Goal: Task Accomplishment & Management: Manage account settings

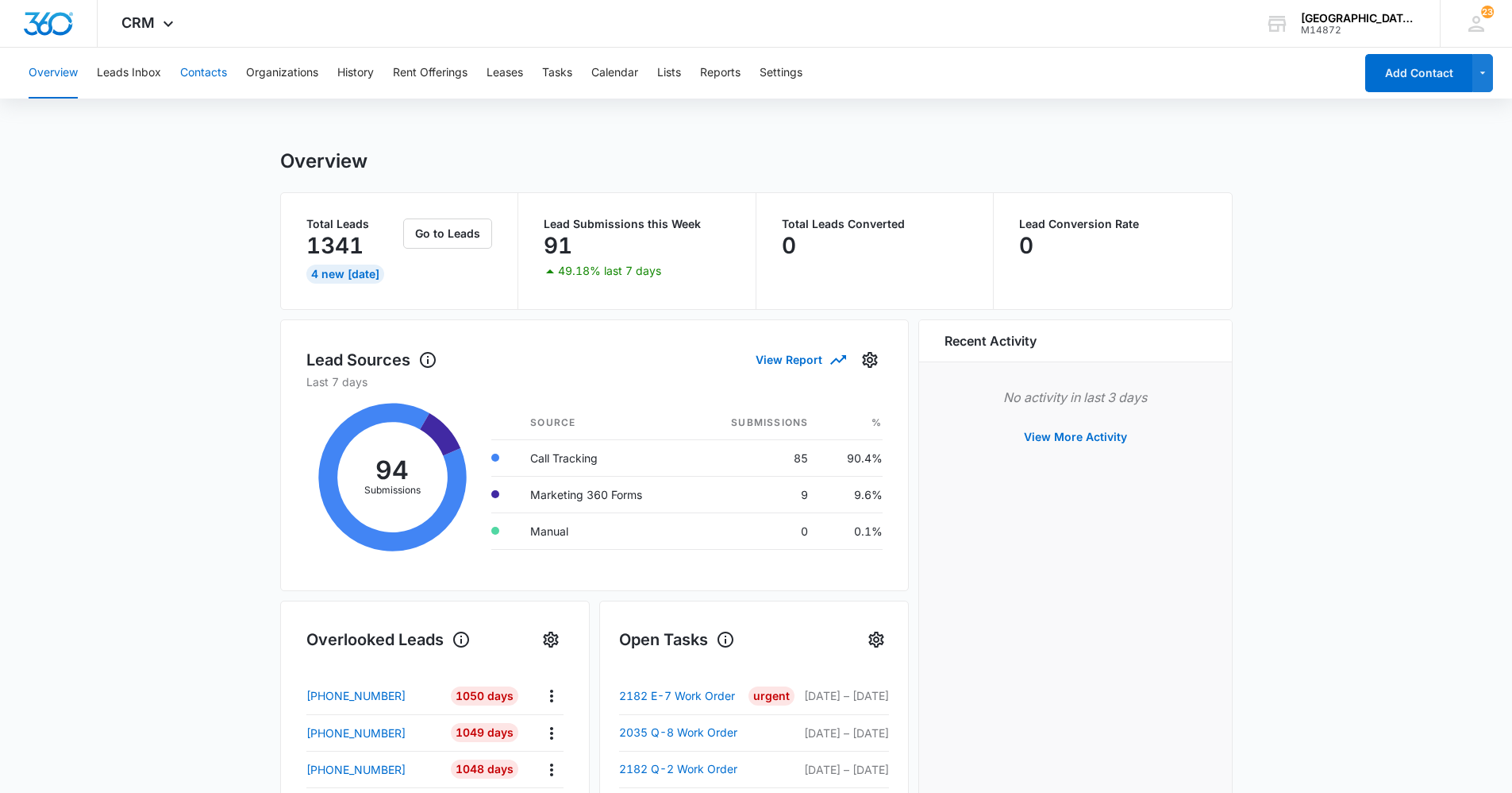
click at [208, 58] on button "Contacts" at bounding box center [203, 72] width 47 height 51
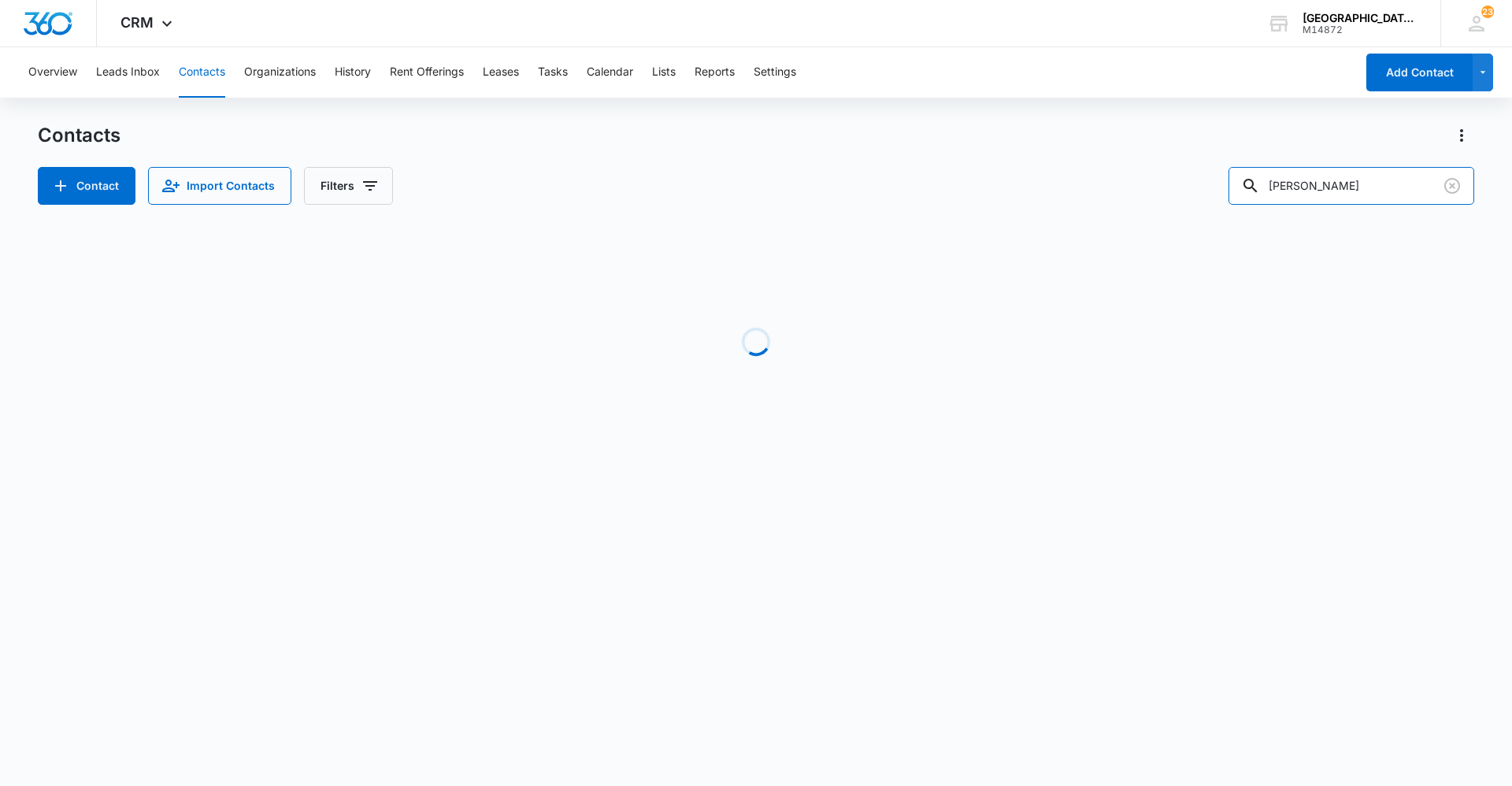
drag, startPoint x: 1278, startPoint y: 185, endPoint x: 1112, endPoint y: 192, distance: 166.1
click at [1131, 200] on div "Contact Import Contacts Filters [PERSON_NAME]" at bounding box center [755, 186] width 1436 height 37
type input "[PERSON_NAME]"
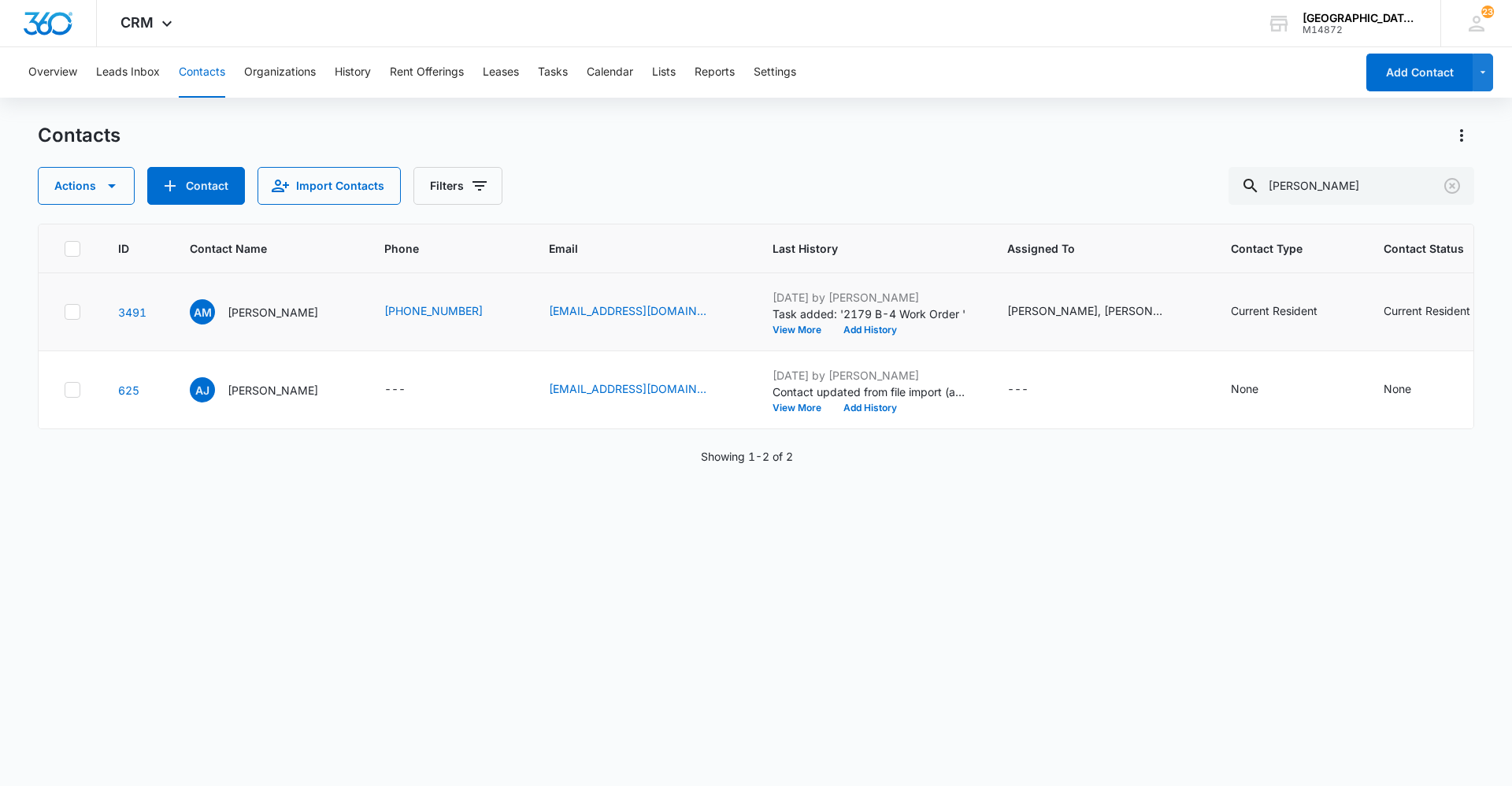
click at [261, 299] on td "AM [PERSON_NAME]" at bounding box center [268, 312] width 194 height 78
click at [259, 311] on p "[PERSON_NAME]" at bounding box center [273, 312] width 91 height 17
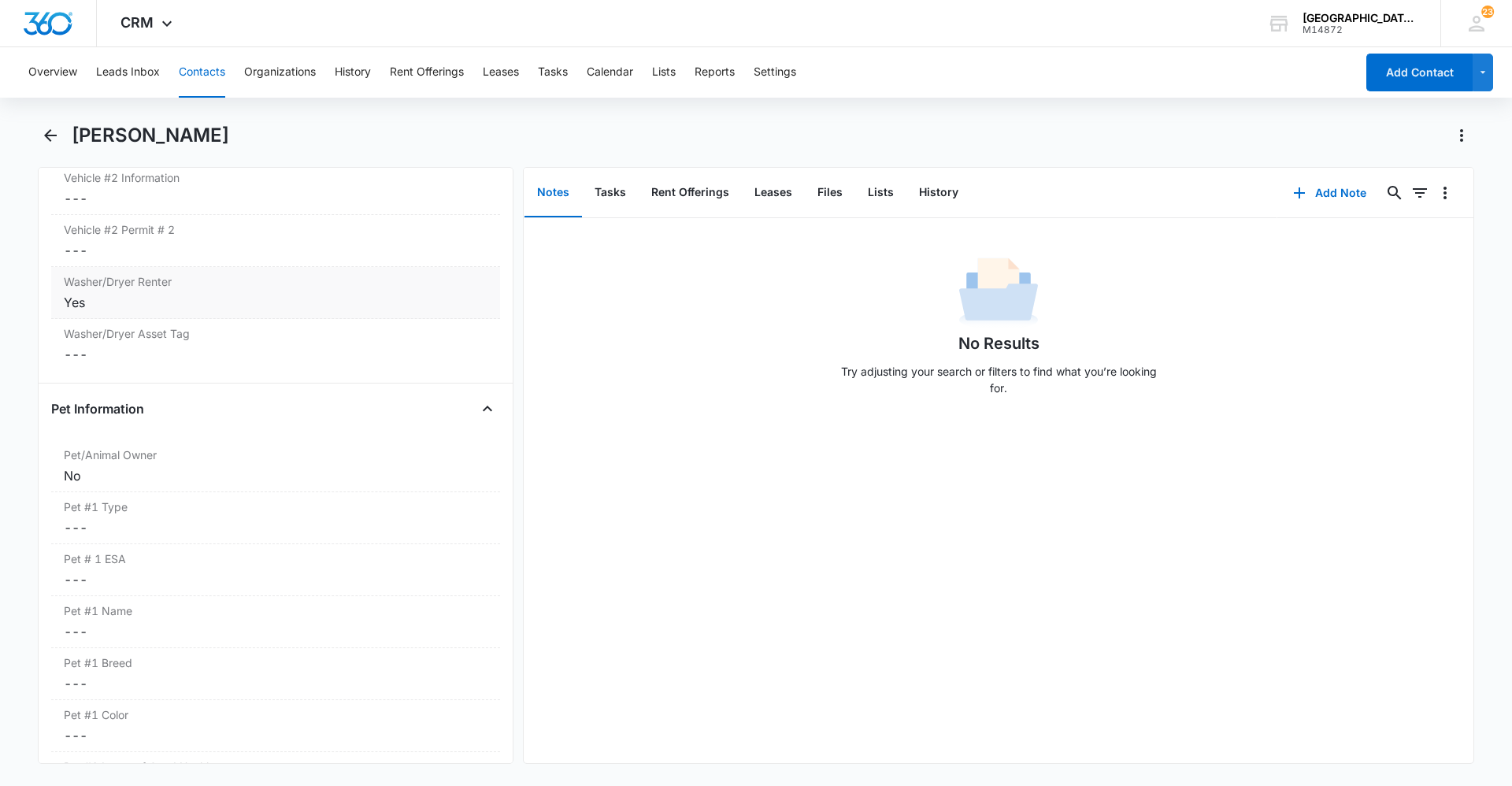
scroll to position [1890, 0]
click at [147, 413] on div "No" at bounding box center [276, 422] width 424 height 19
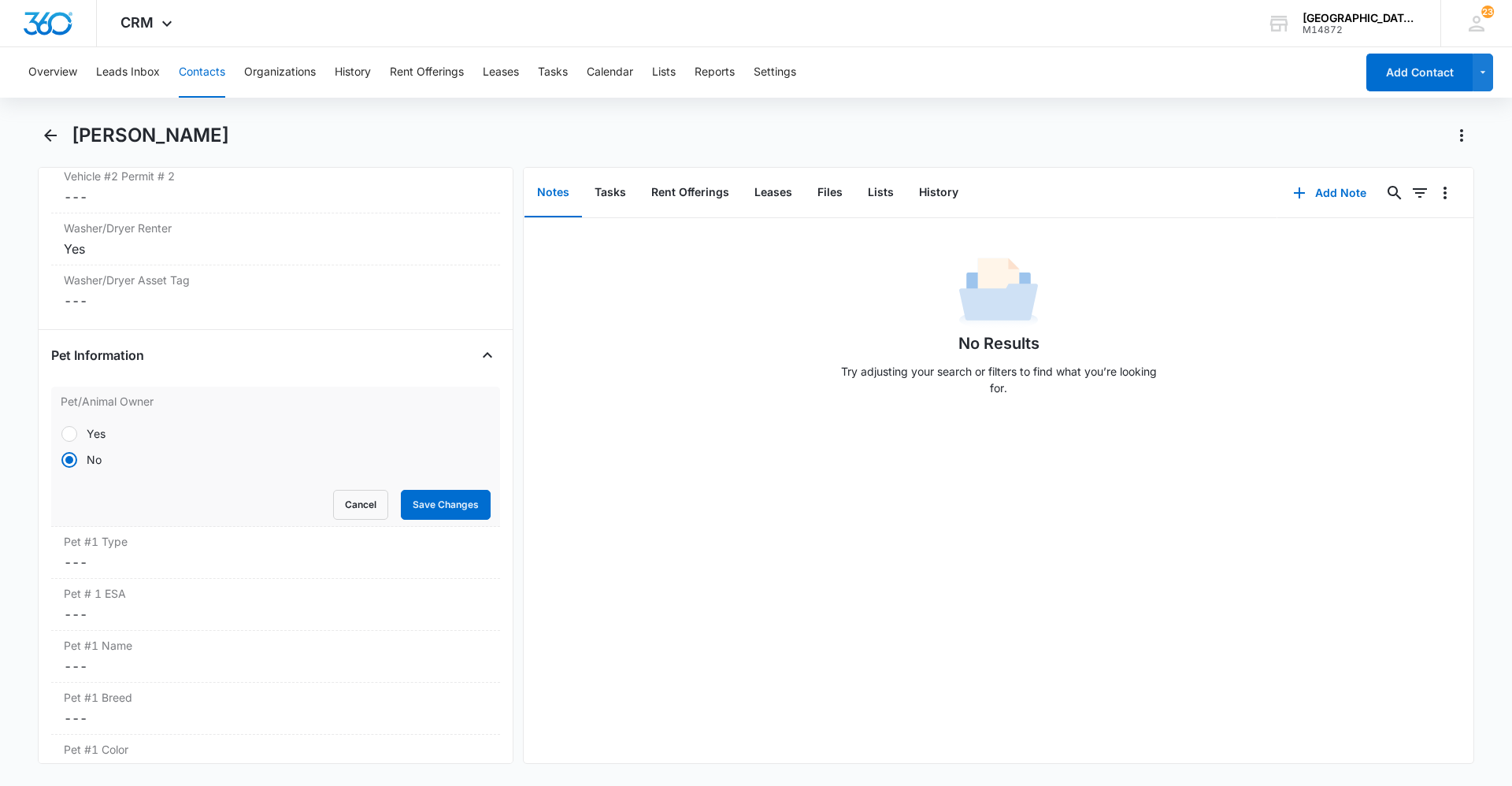
click at [140, 425] on label "Yes" at bounding box center [276, 433] width 430 height 17
click at [61, 433] on input "Yes" at bounding box center [61, 433] width 1 height 1
radio input "true"
click at [408, 490] on button "Save Changes" at bounding box center [445, 505] width 90 height 30
click at [263, 533] on label "Pet #1 Type" at bounding box center [276, 541] width 424 height 17
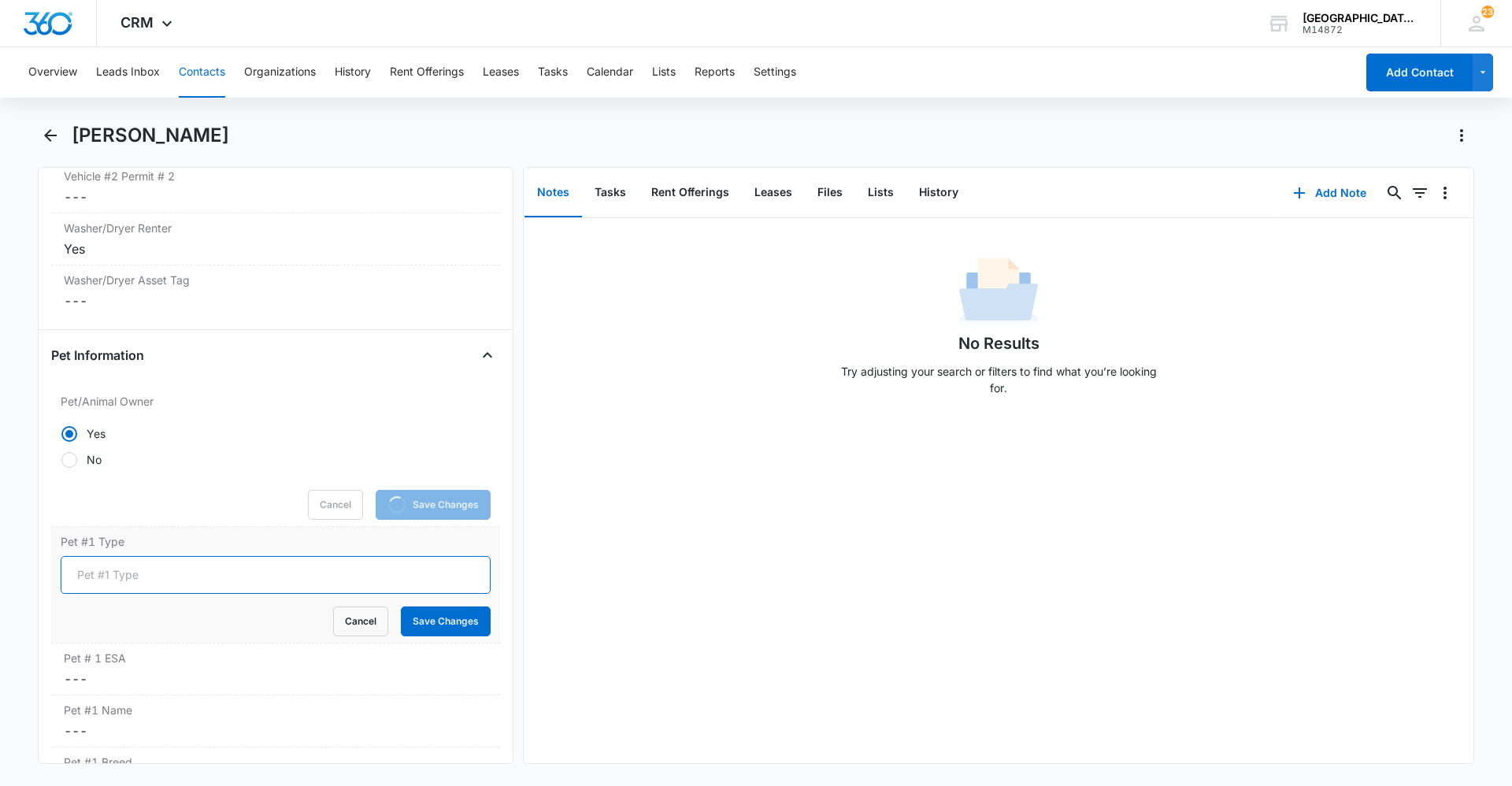
click at [169, 556] on input "Pet #1 Type" at bounding box center [276, 574] width 430 height 37
type input "Dog"
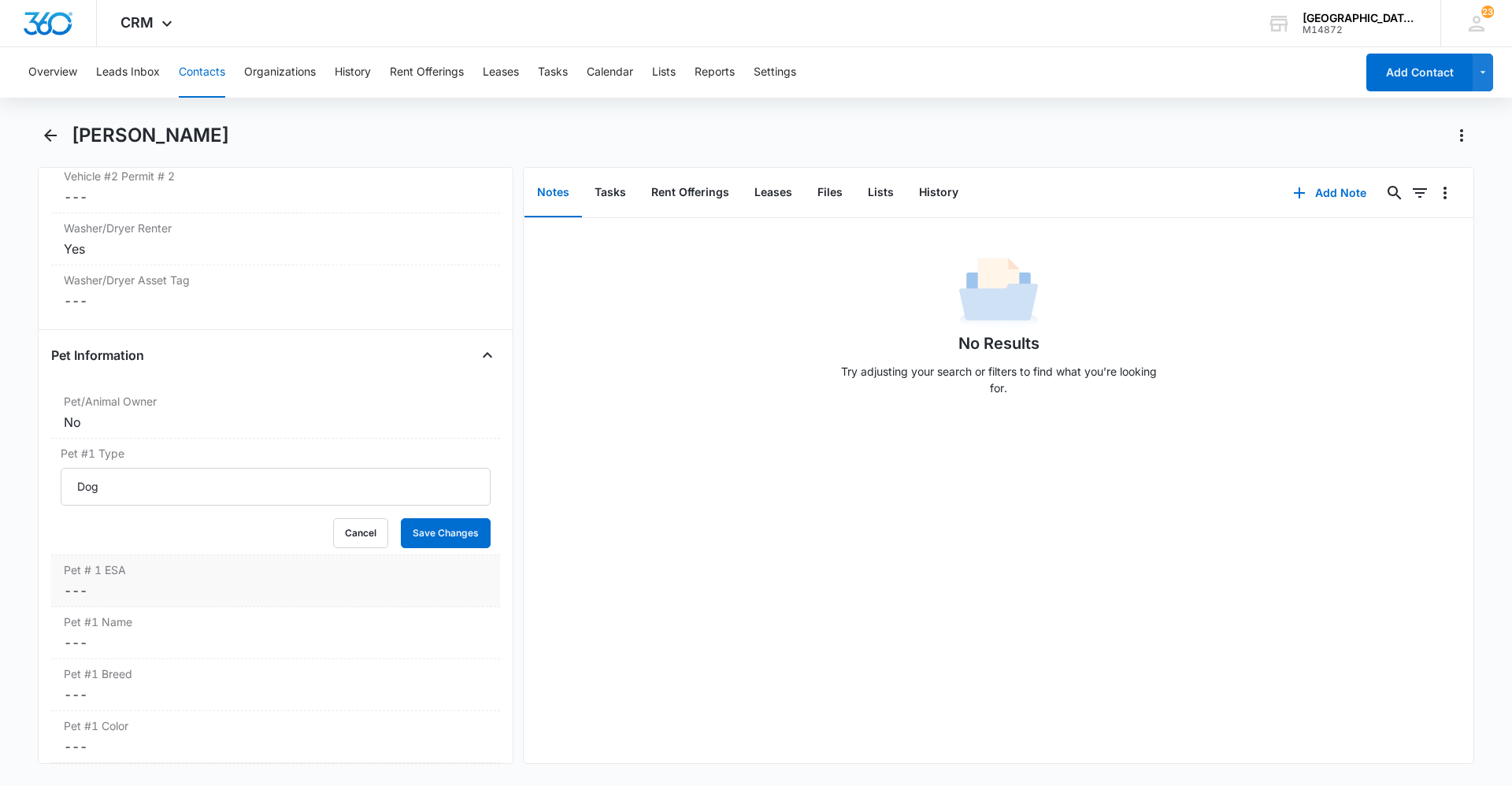
click at [429, 607] on div "Pet #1 Name Cancel Save Changes ---" at bounding box center [276, 632] width 449 height 52
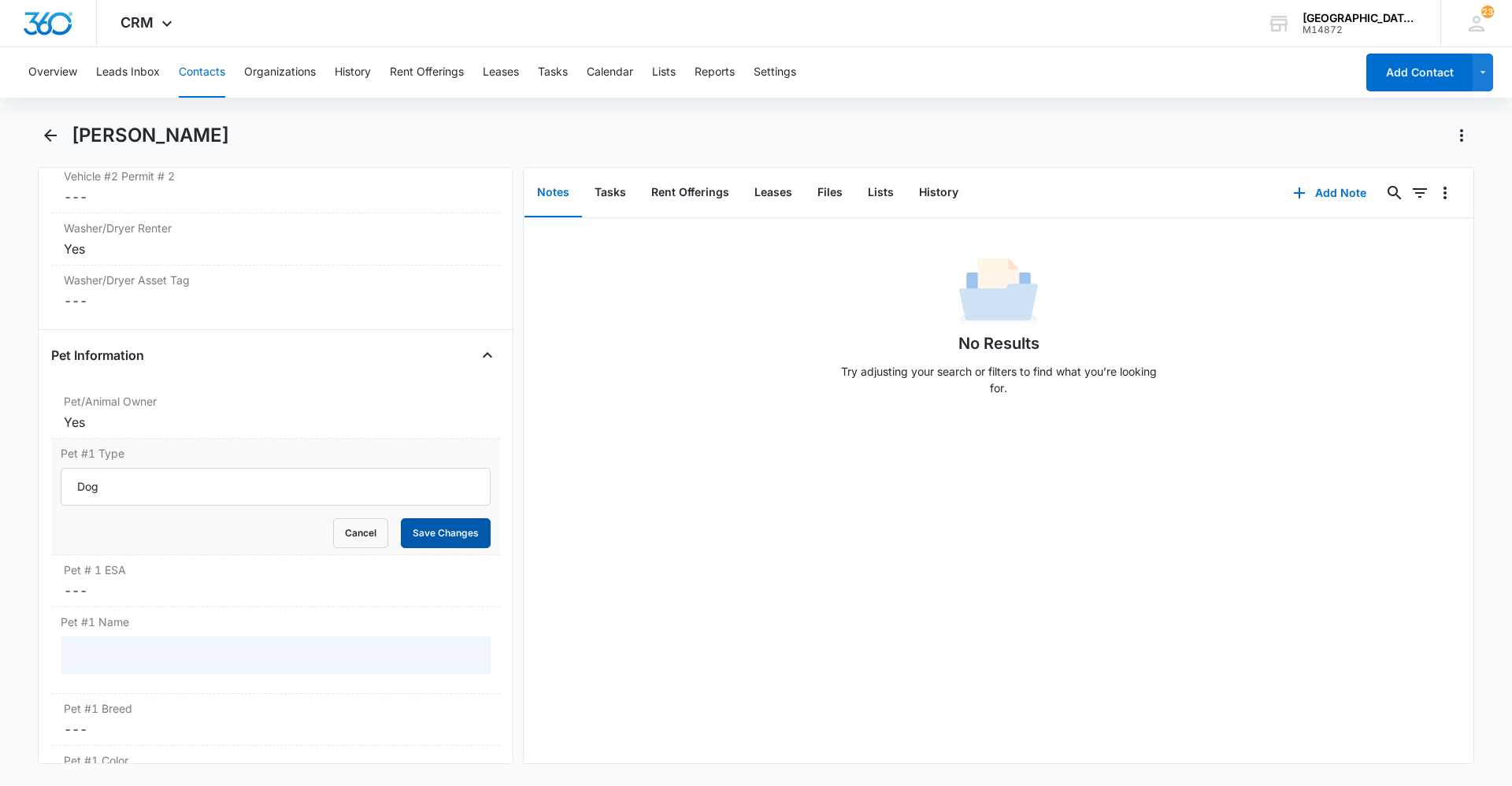
click at [451, 518] on button "Save Changes" at bounding box center [445, 534] width 90 height 30
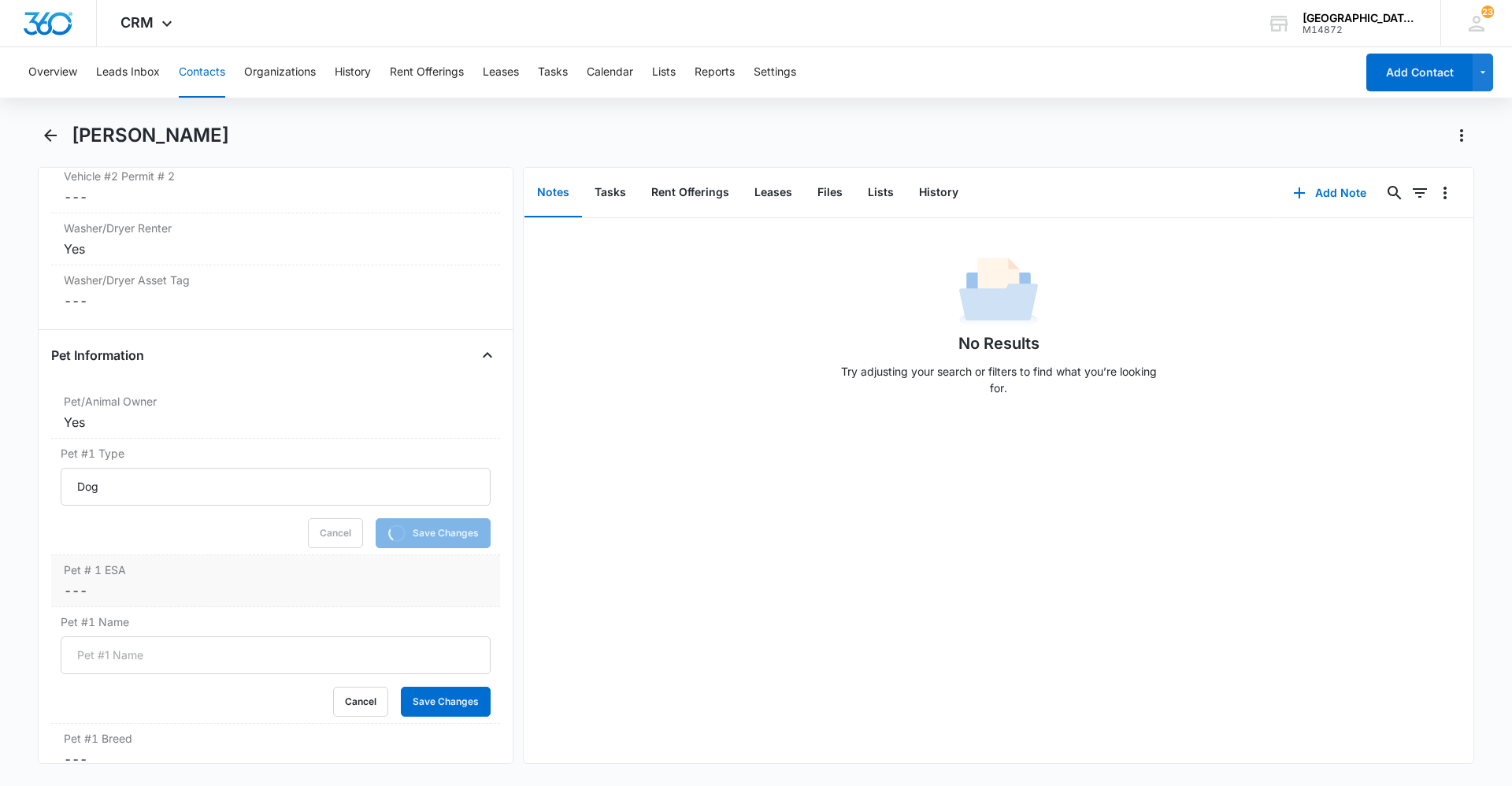
click at [255, 581] on dd "Cancel Save Changes ---" at bounding box center [276, 591] width 424 height 19
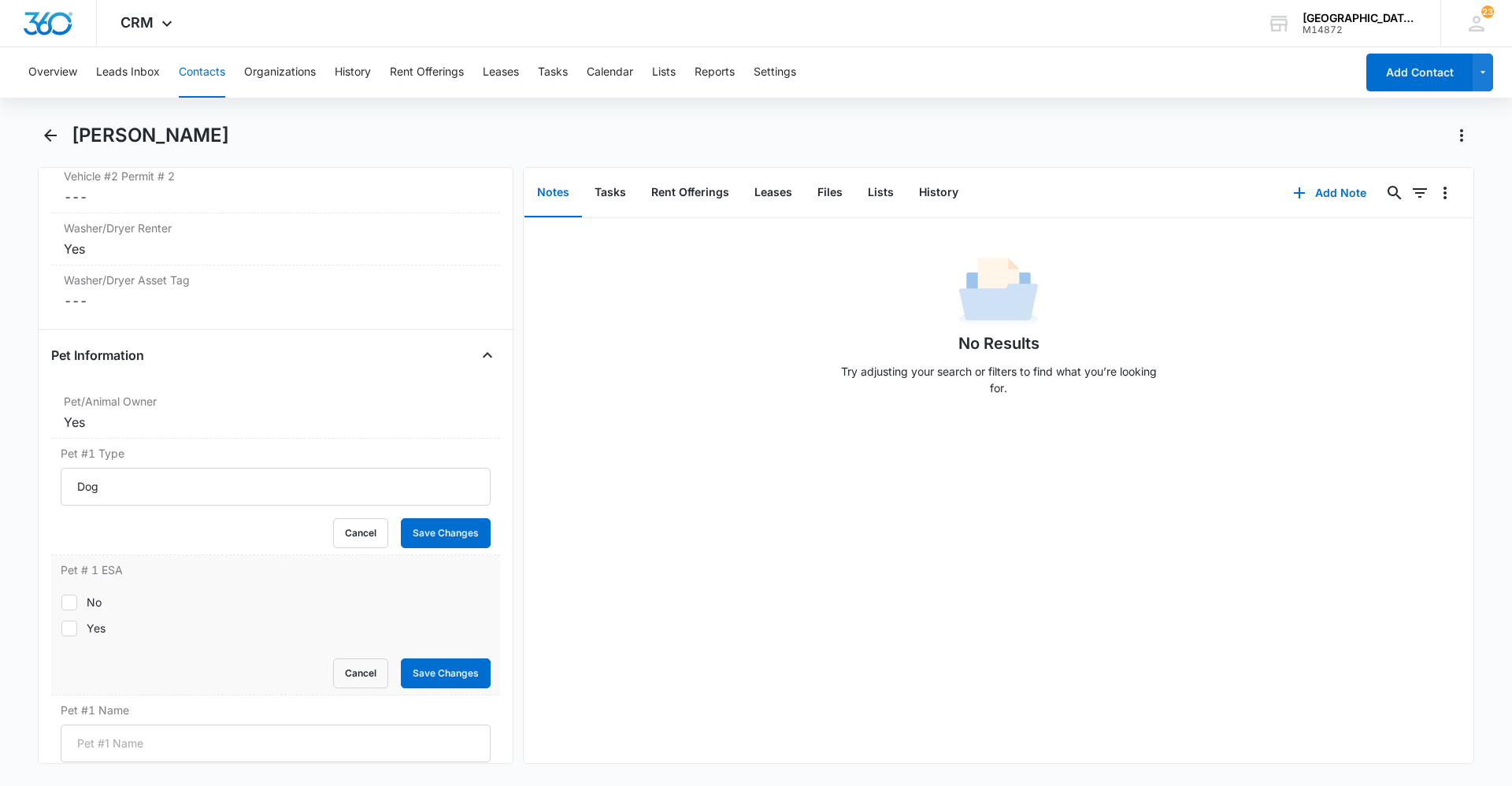
click at [86, 658] on div "Cancel Save Changes" at bounding box center [276, 673] width 430 height 30
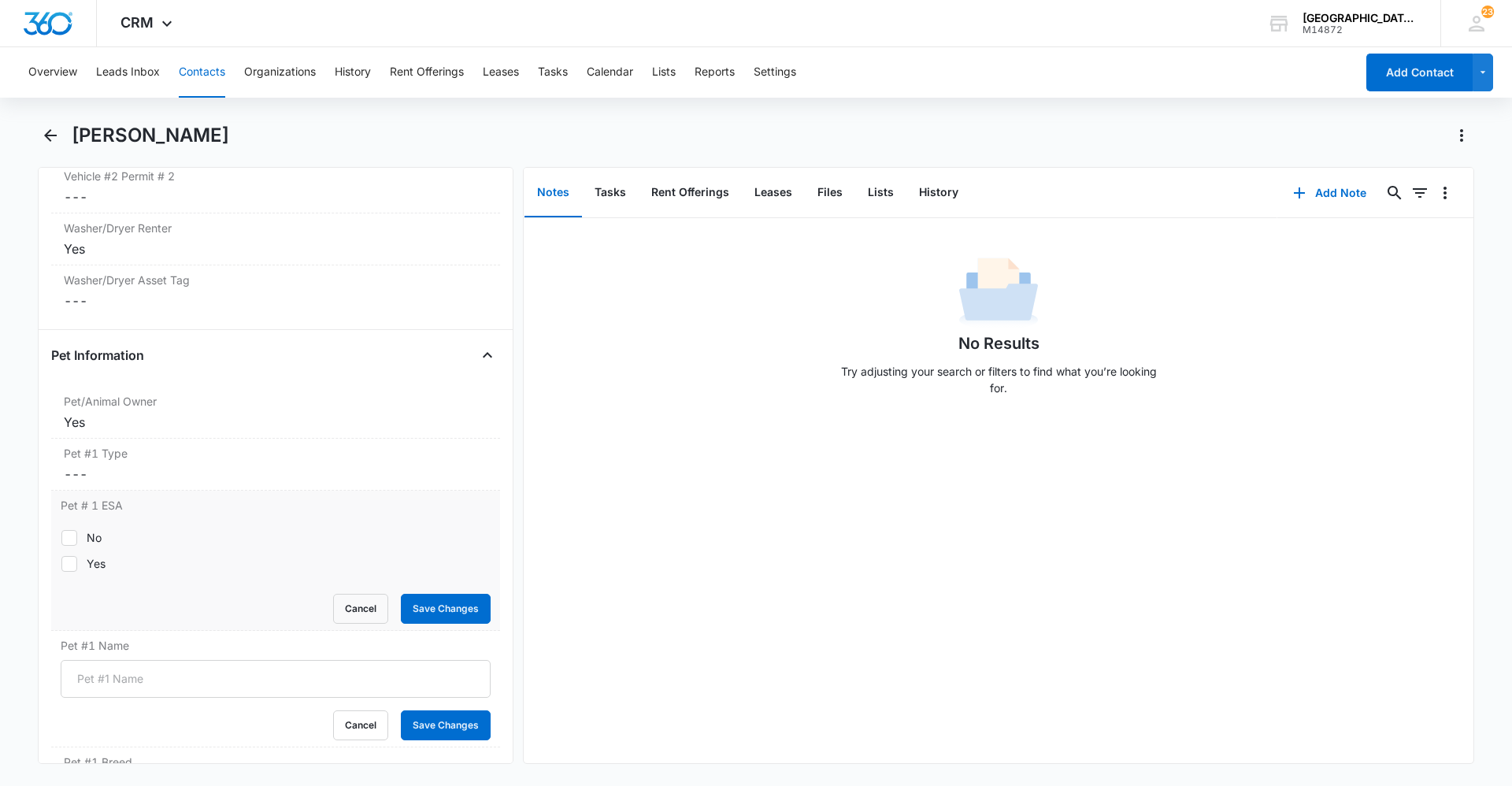
click at [76, 556] on div at bounding box center [69, 564] width 16 height 16
click at [61, 563] on input "Yes" at bounding box center [61, 563] width 1 height 1
checkbox input "true"
click at [411, 593] on button "Save Changes" at bounding box center [445, 608] width 90 height 30
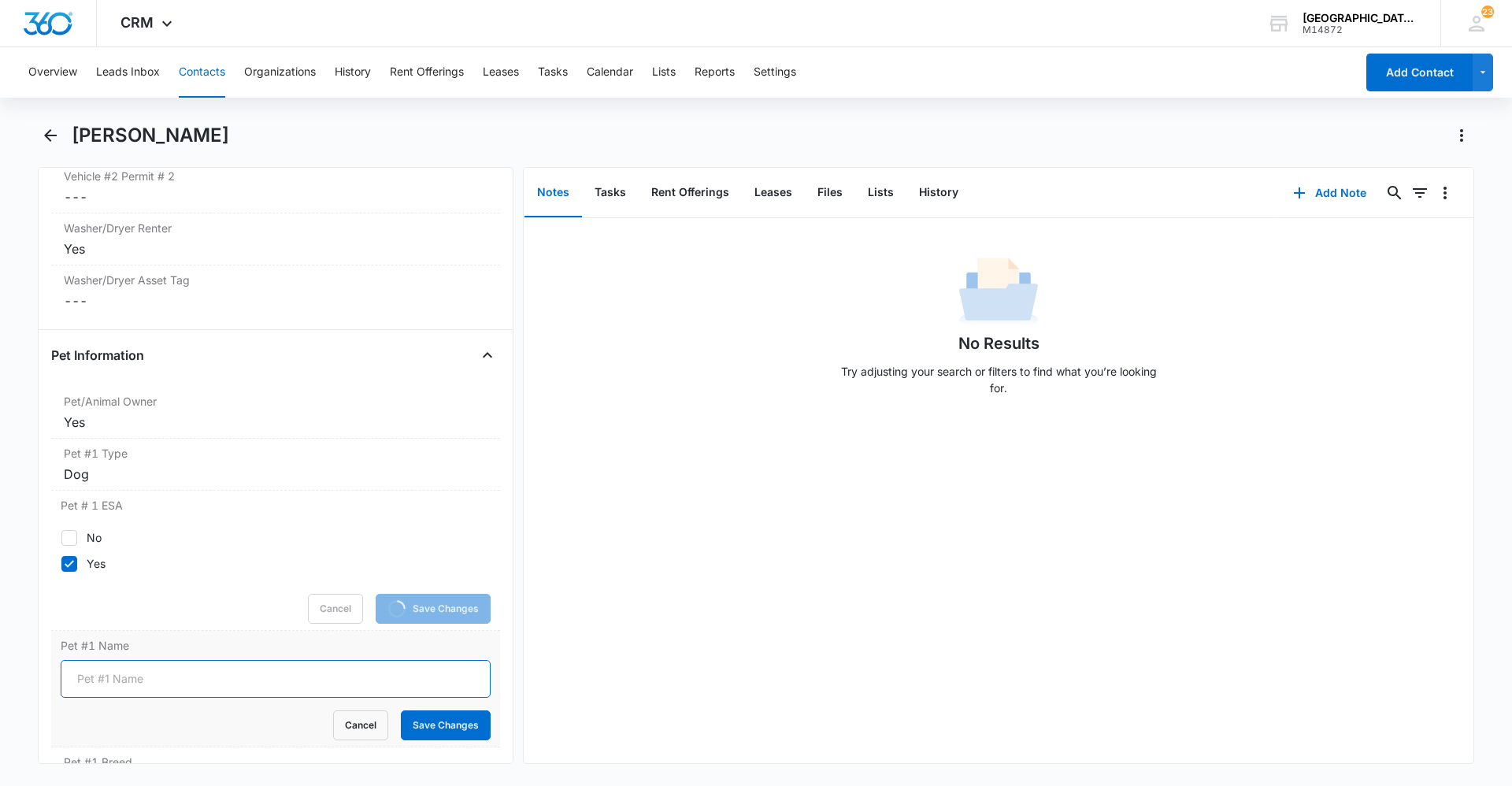
click at [233, 659] on input "Pet #1 Name" at bounding box center [276, 678] width 430 height 37
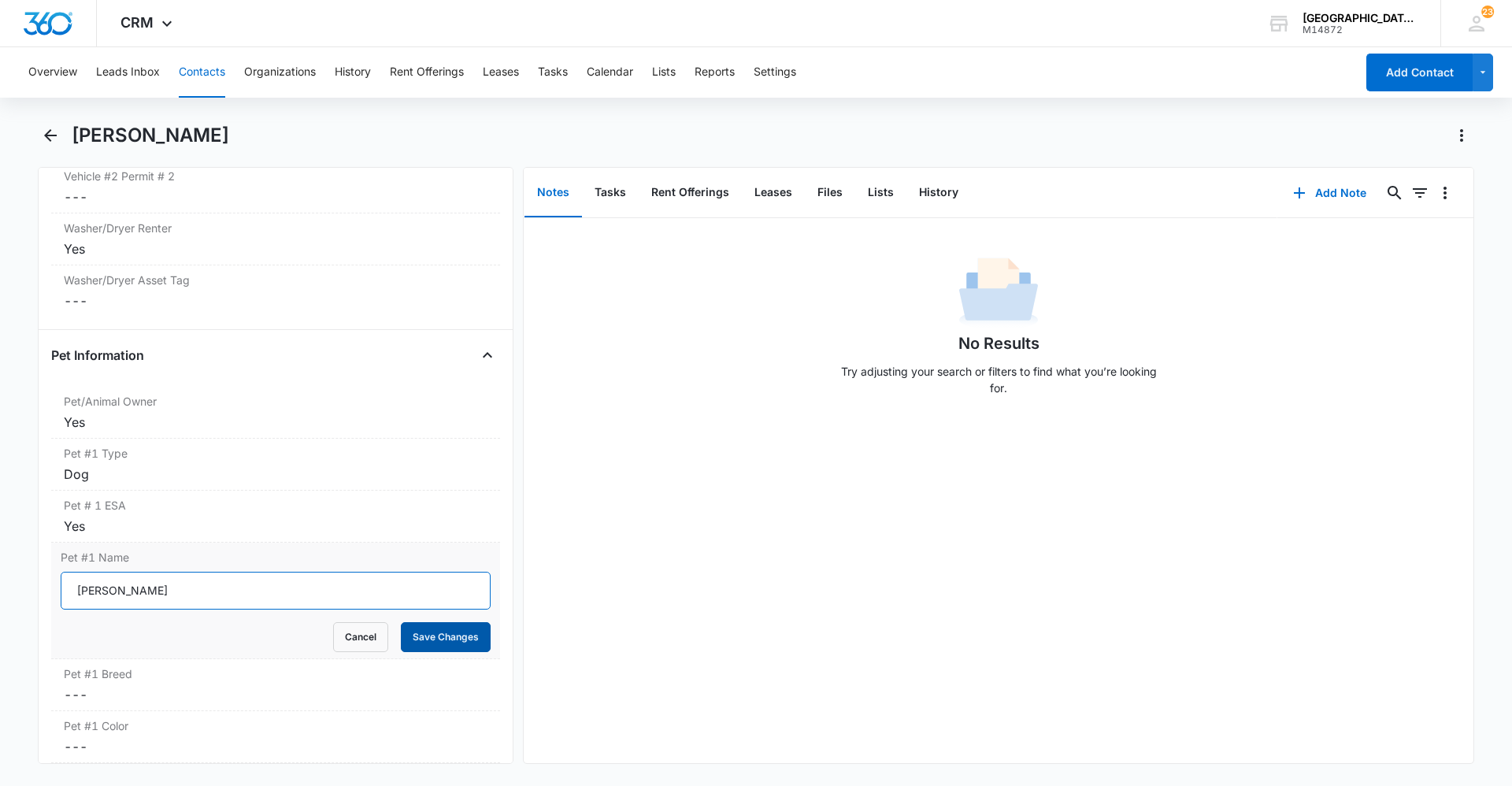
type input "[PERSON_NAME]"
click at [435, 632] on button "Save Changes" at bounding box center [445, 637] width 90 height 30
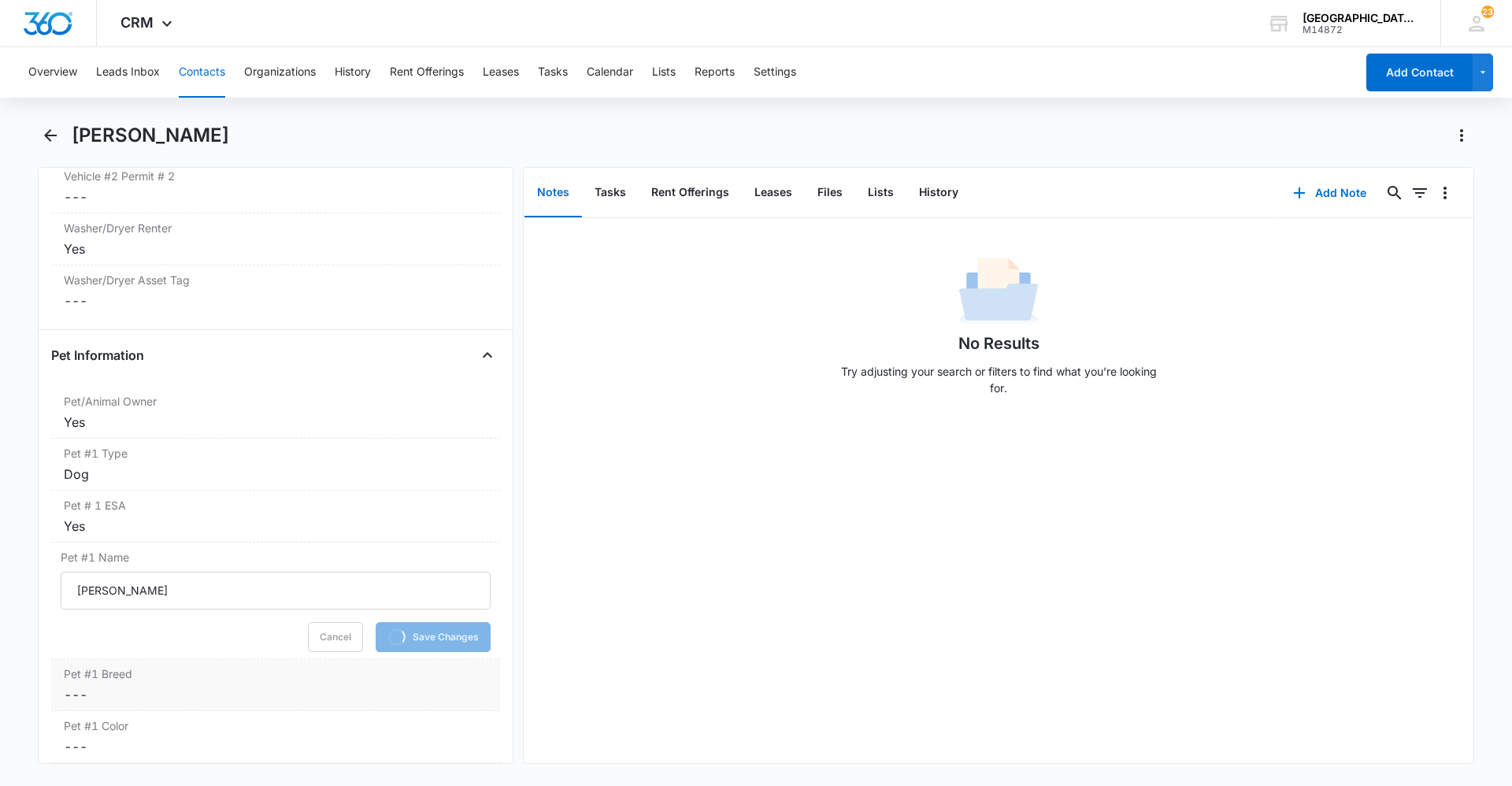
click at [253, 665] on label "Pet #1 Breed" at bounding box center [276, 673] width 424 height 17
click at [174, 688] on input "Pet #1 Breed" at bounding box center [276, 706] width 430 height 37
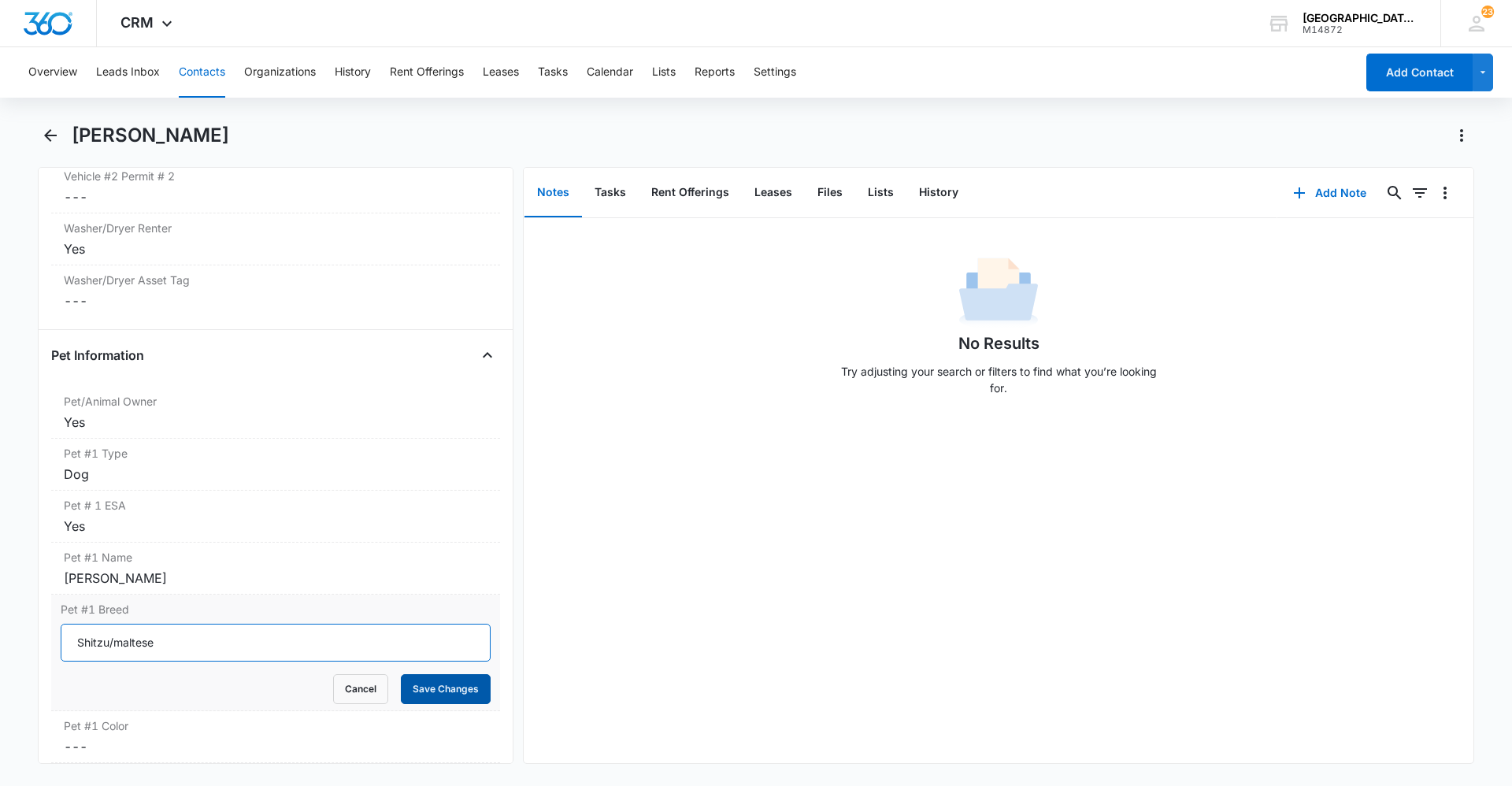
type input "Shitzu/maltese"
click at [449, 674] on button "Save Changes" at bounding box center [445, 689] width 90 height 30
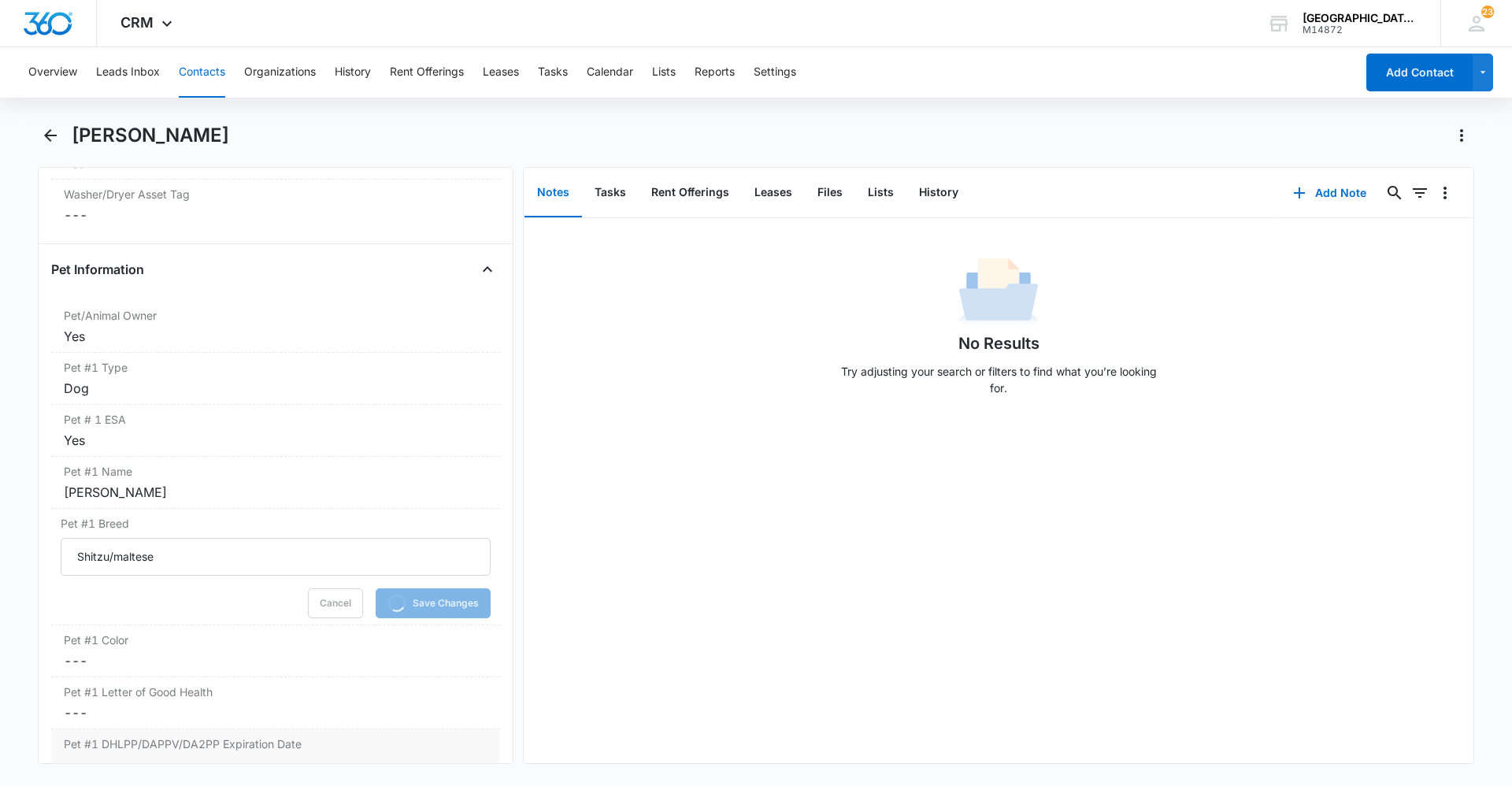
scroll to position [2125, 0]
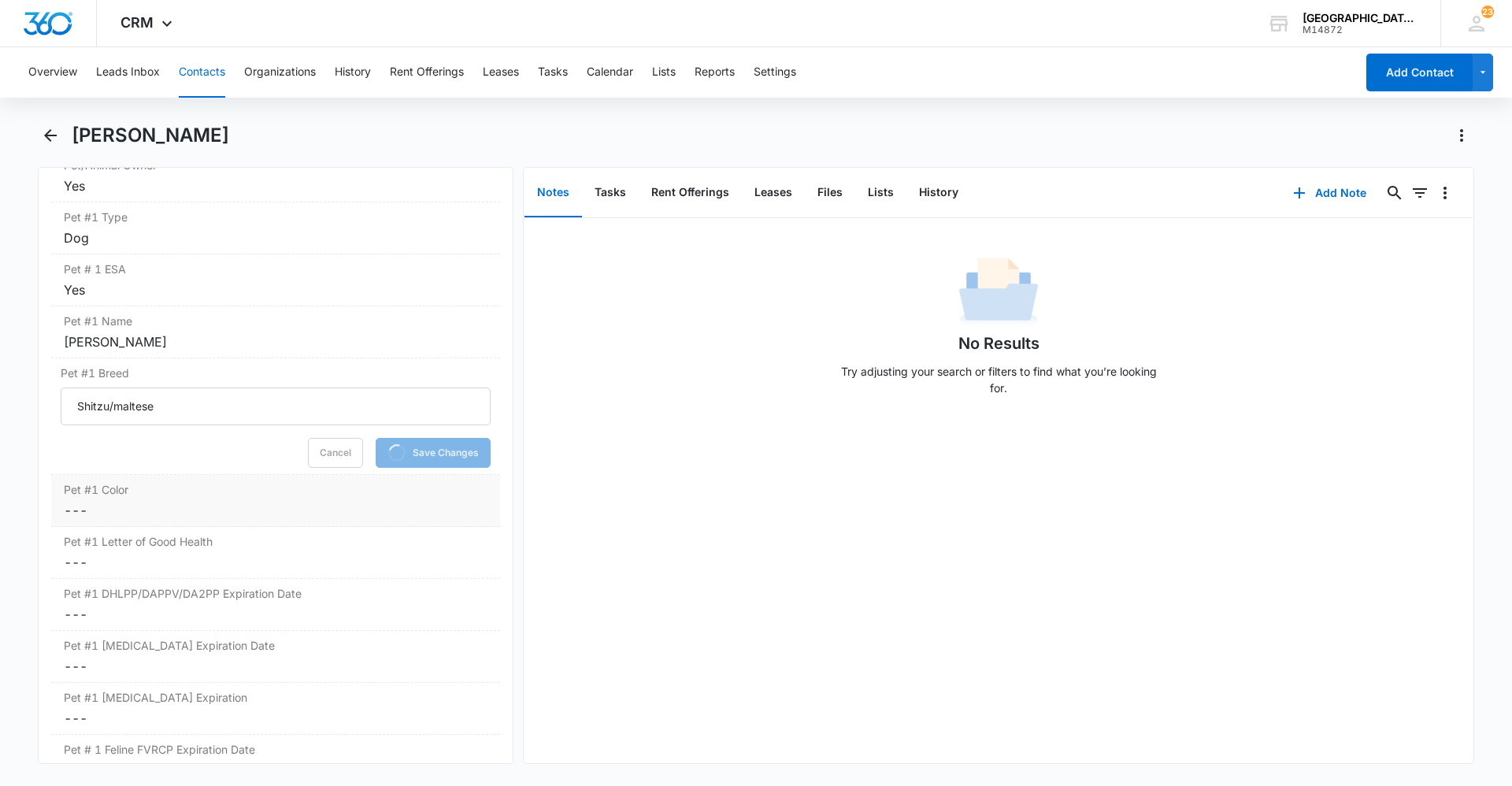
click at [144, 501] on dd "Cancel Save Changes ---" at bounding box center [276, 510] width 424 height 19
click at [146, 496] on div "Cancel Save Changes" at bounding box center [276, 505] width 430 height 30
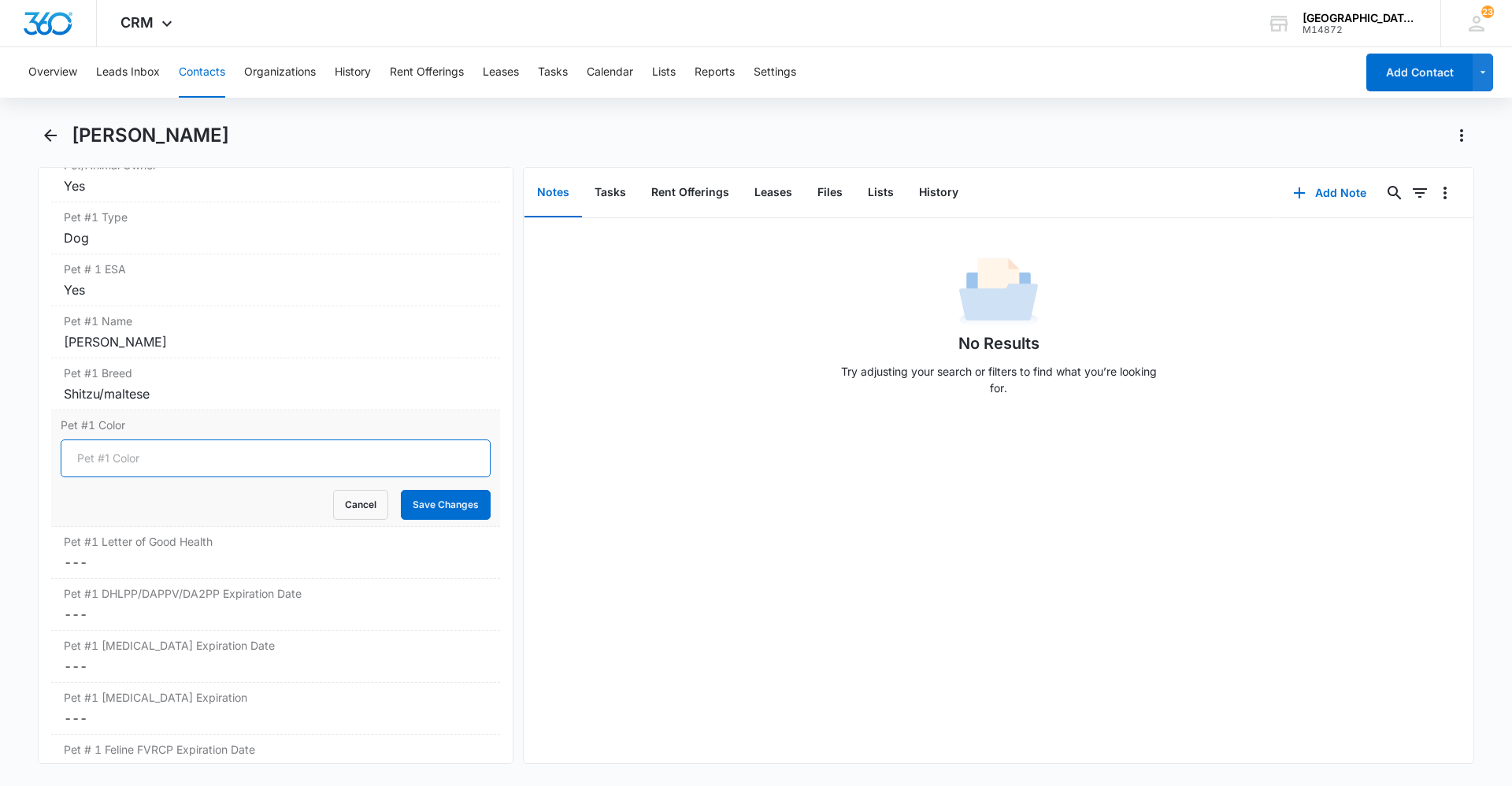
click at [133, 452] on input "Pet #1 Color" at bounding box center [276, 458] width 430 height 37
type input "White + brown"
click at [416, 490] on button "Save Changes" at bounding box center [445, 505] width 90 height 30
click at [219, 533] on label "Pet #1 Letter of Good Health" at bounding box center [276, 541] width 424 height 17
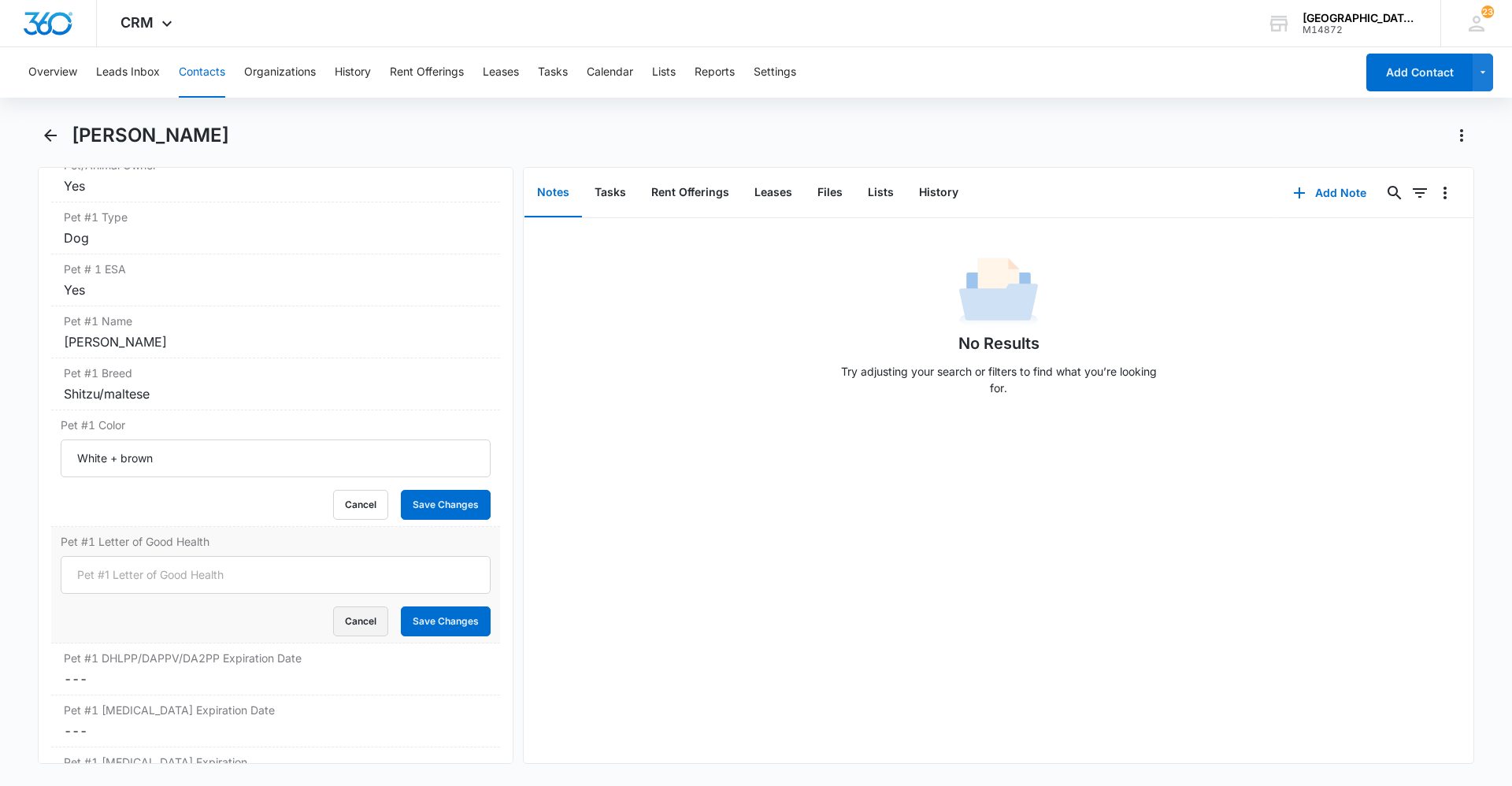
click at [352, 606] on button "Cancel" at bounding box center [360, 621] width 55 height 30
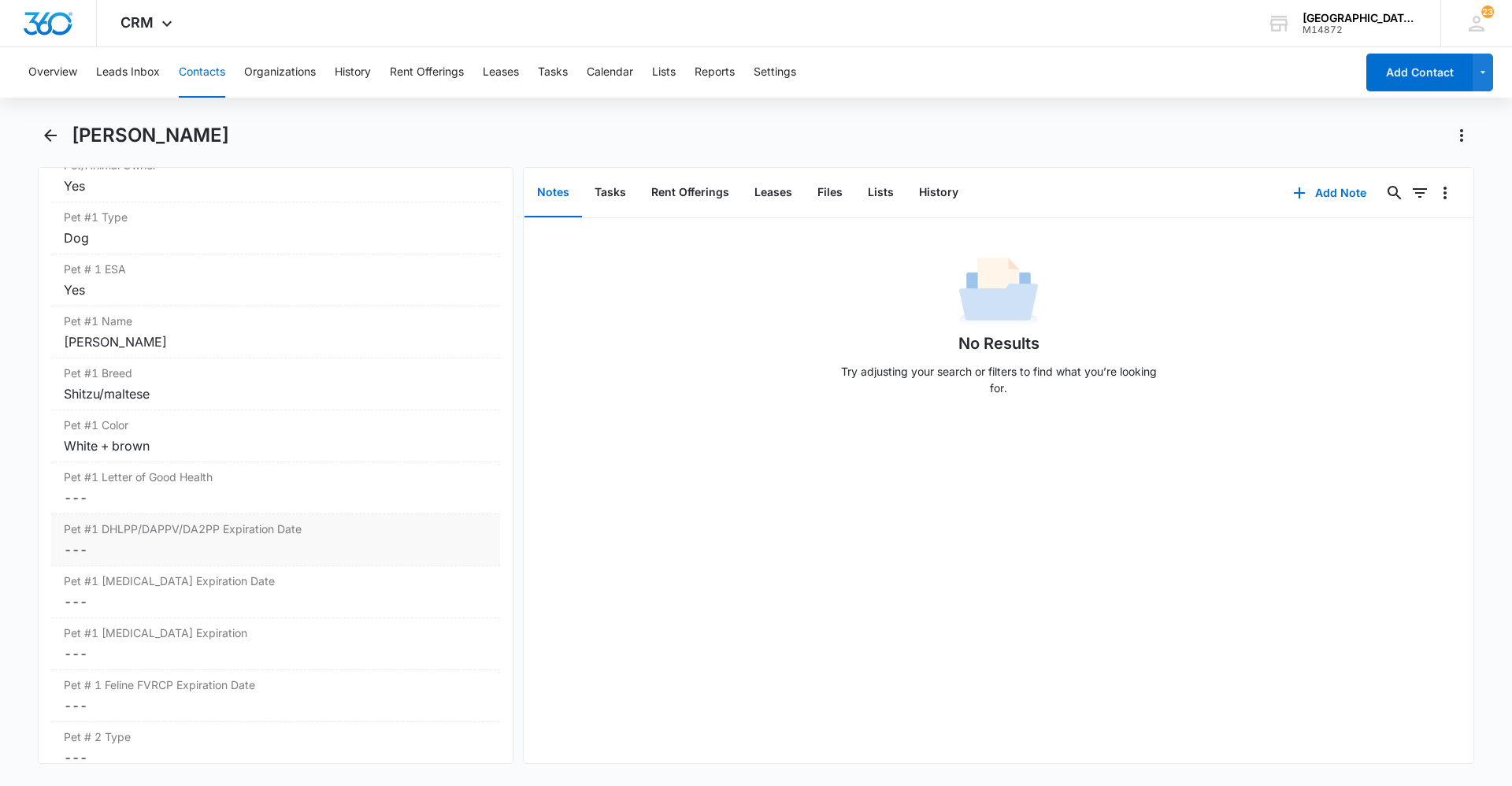
click at [250, 520] on div "Pet #1 DHLPP/DAPPV/DA2PP Expiration Date Cancel Save Changes ---" at bounding box center [276, 540] width 449 height 52
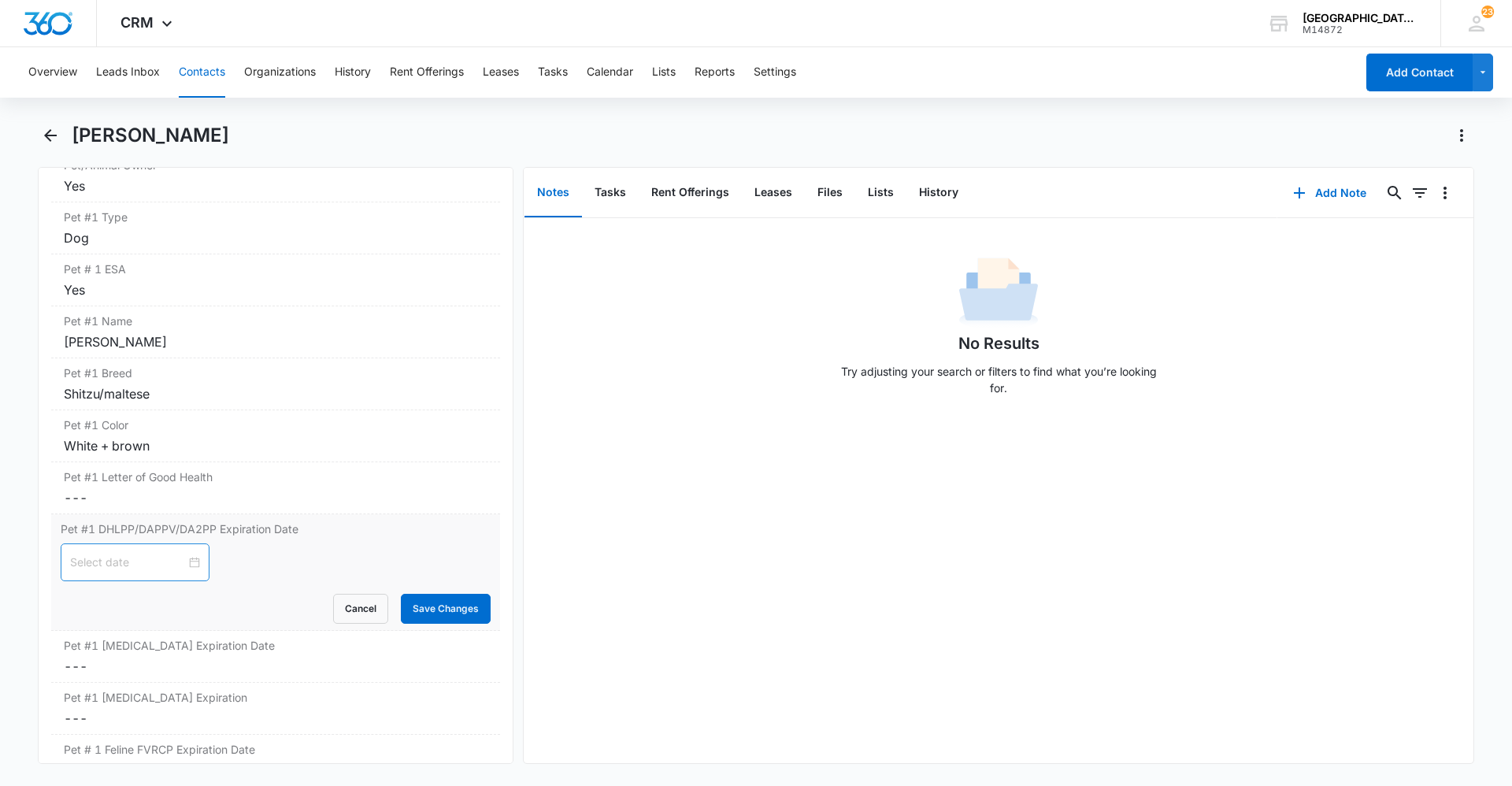
click at [141, 553] on input at bounding box center [127, 562] width 116 height 18
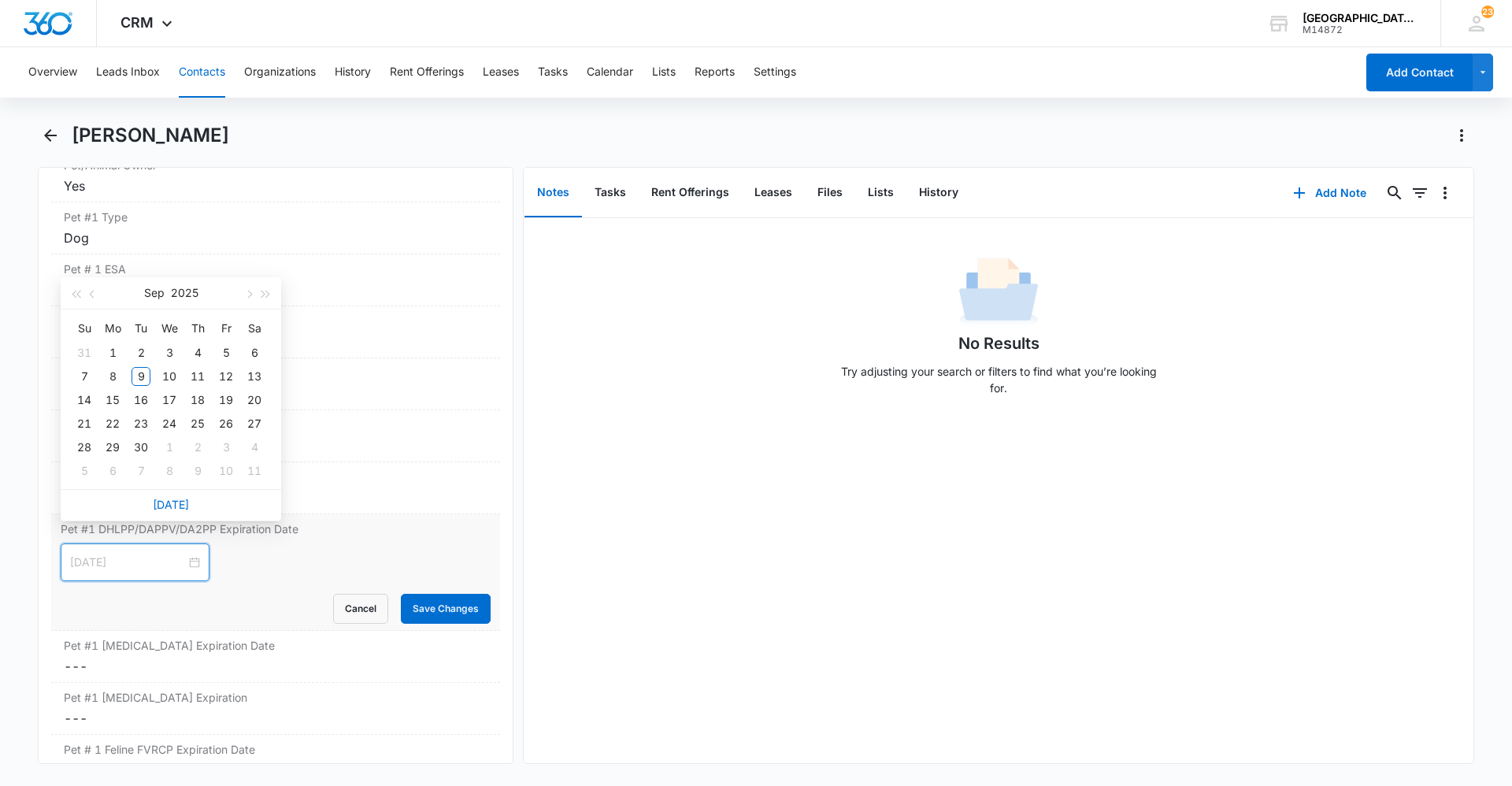
type input "[DATE]"
click at [254, 290] on button "button" at bounding box center [249, 293] width 18 height 32
type input "[DATE]"
click at [171, 352] on div "1" at bounding box center [170, 353] width 19 height 19
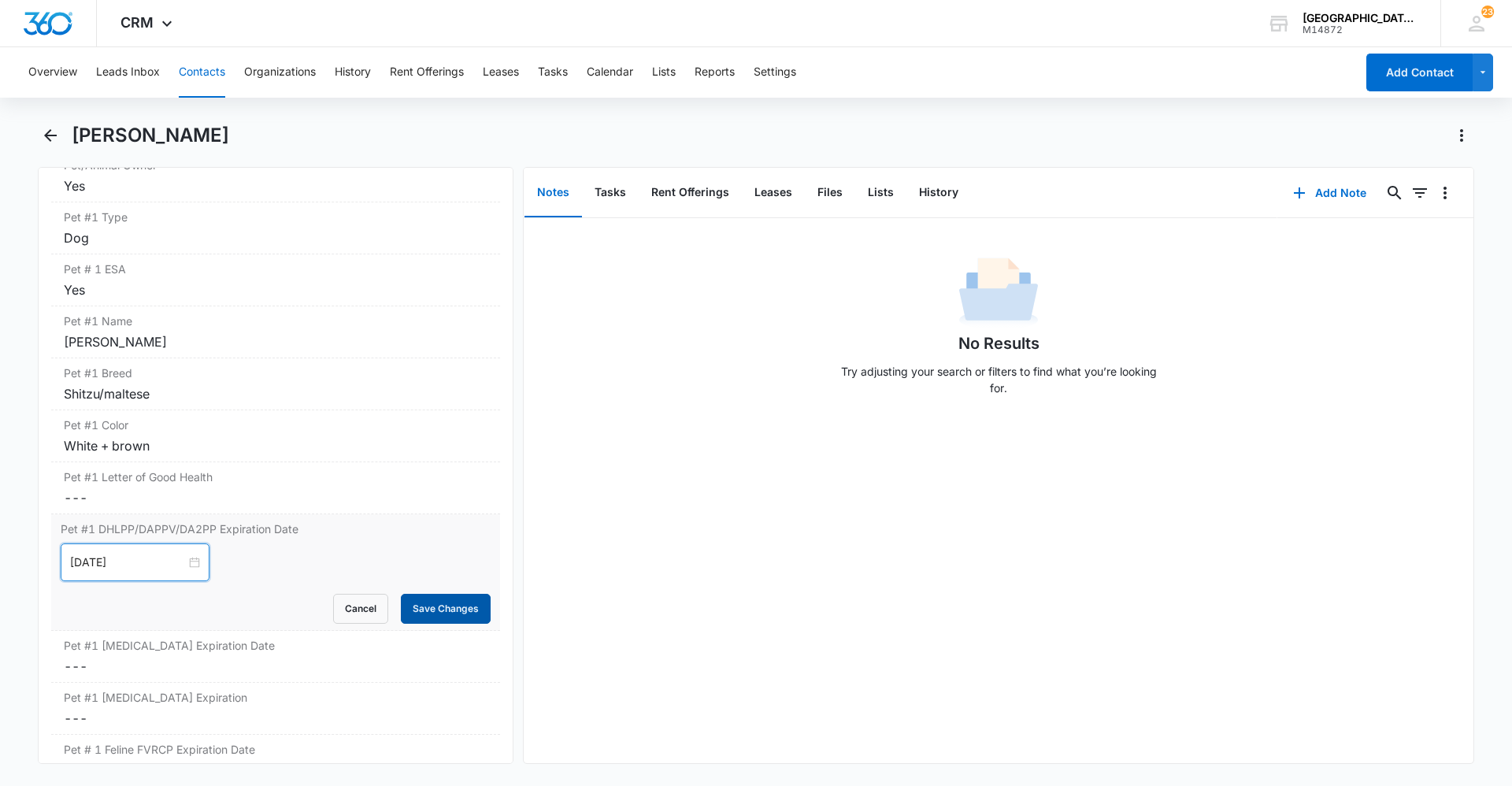
click at [440, 593] on button "Save Changes" at bounding box center [445, 608] width 90 height 30
click at [210, 637] on label "Pet #1 [MEDICAL_DATA] Expiration Date" at bounding box center [276, 645] width 424 height 17
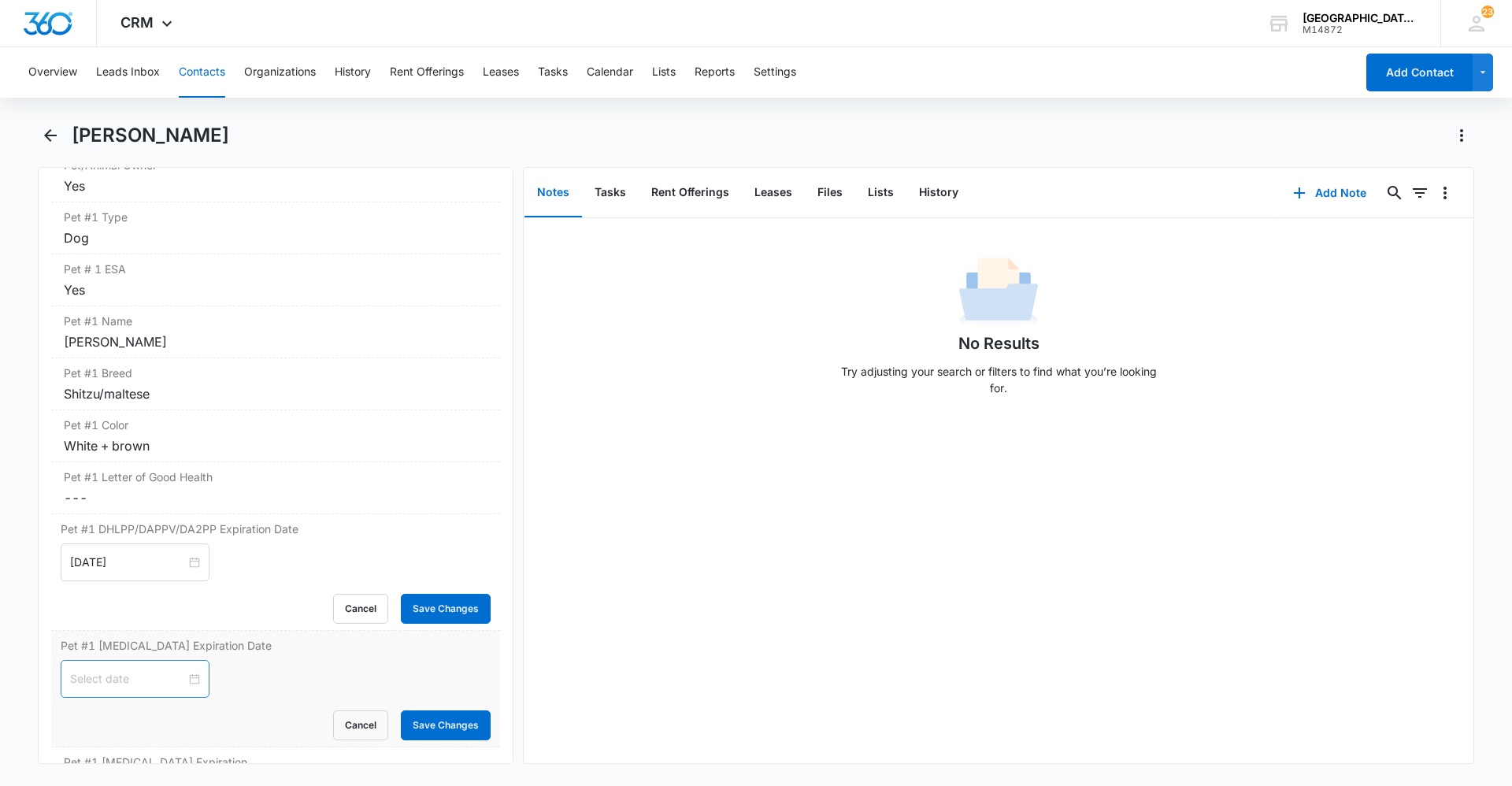
click at [141, 659] on div at bounding box center [135, 678] width 149 height 37
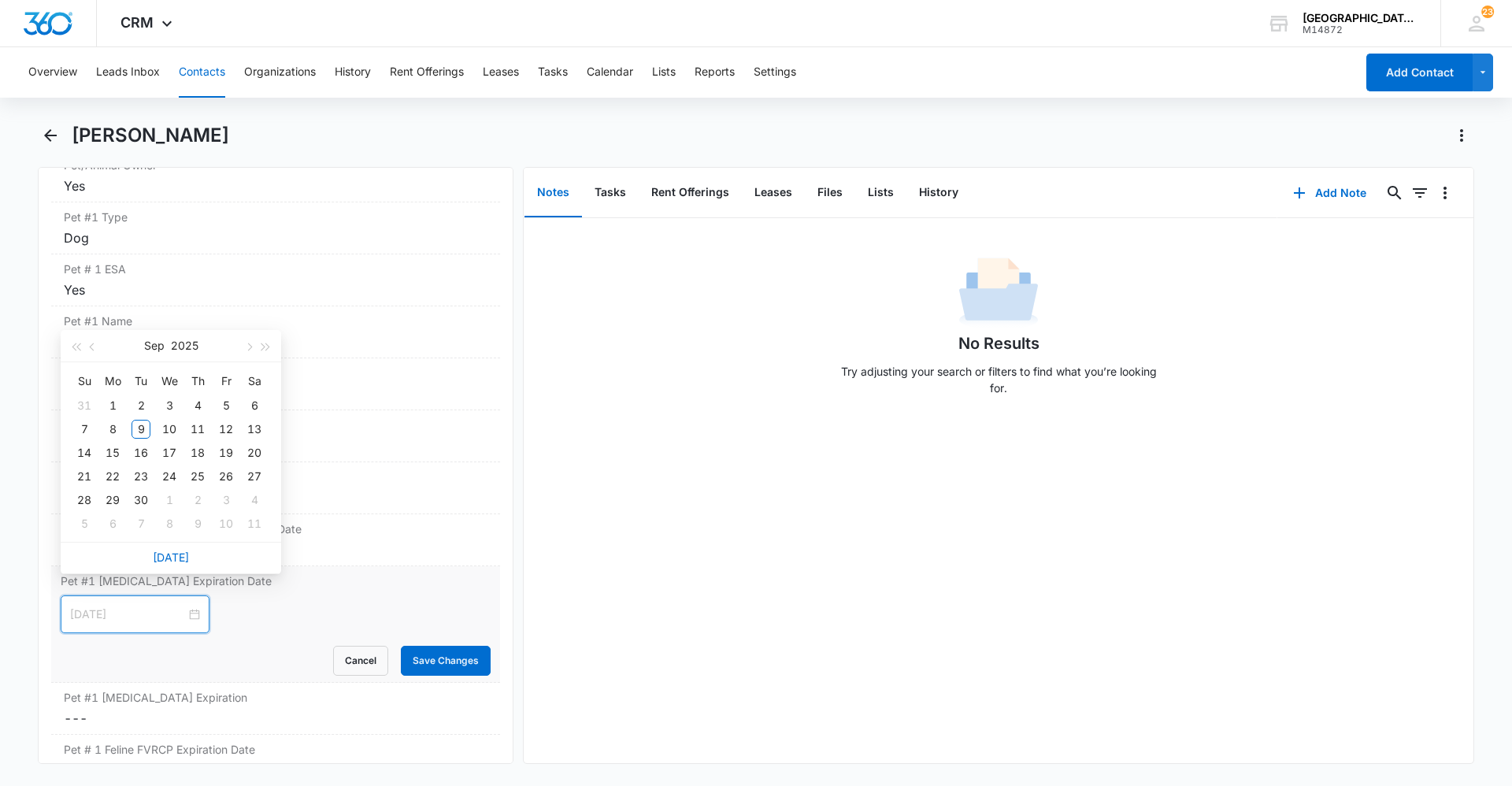
type input "[DATE]"
click at [269, 344] on button "button" at bounding box center [266, 346] width 18 height 32
type input "[DATE]"
click at [202, 401] on div "3" at bounding box center [198, 405] width 19 height 19
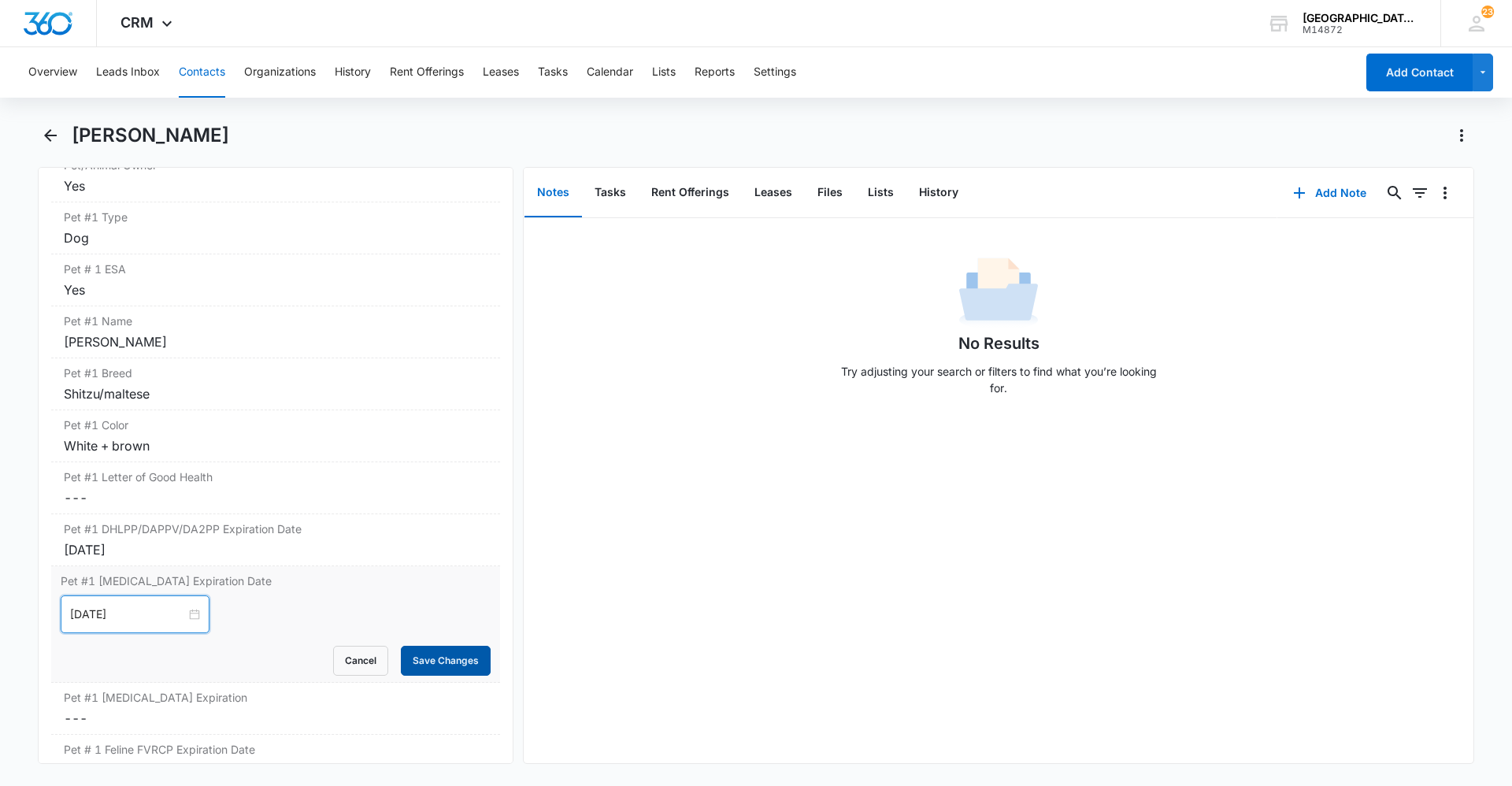
click at [436, 646] on button "Save Changes" at bounding box center [445, 661] width 90 height 30
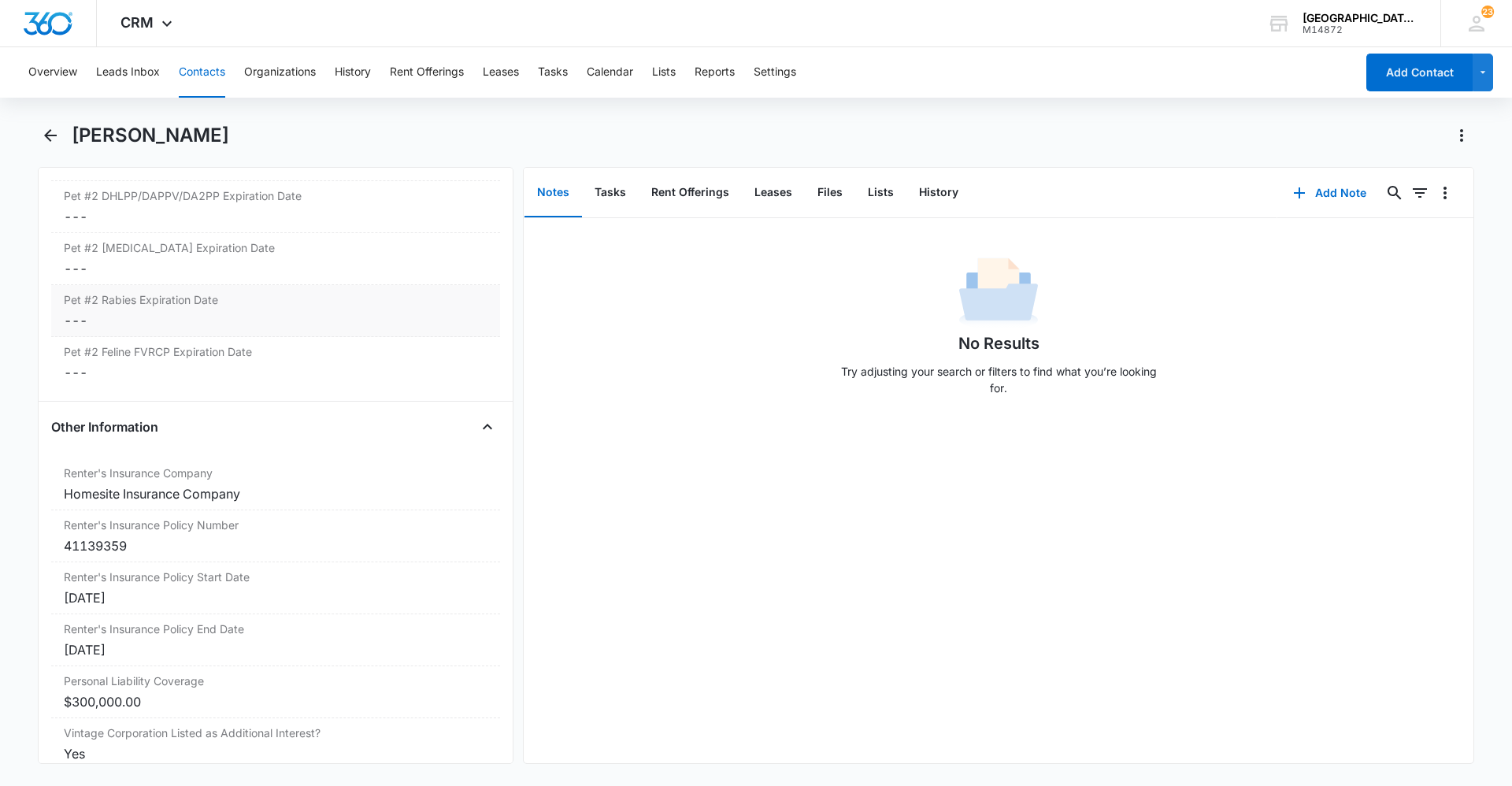
scroll to position [3216, 0]
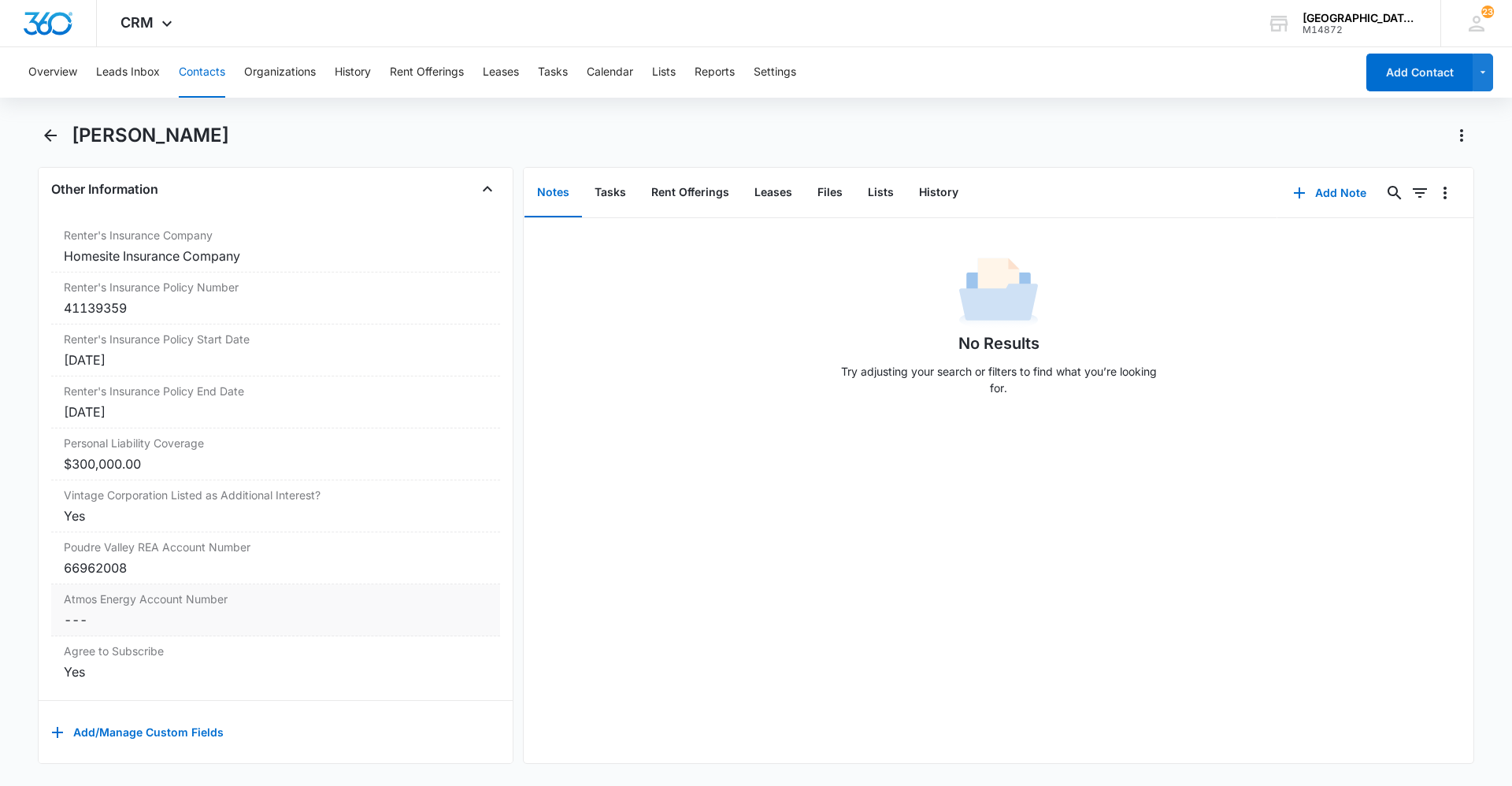
click at [225, 610] on dd "Cancel Save Changes ---" at bounding box center [276, 620] width 424 height 19
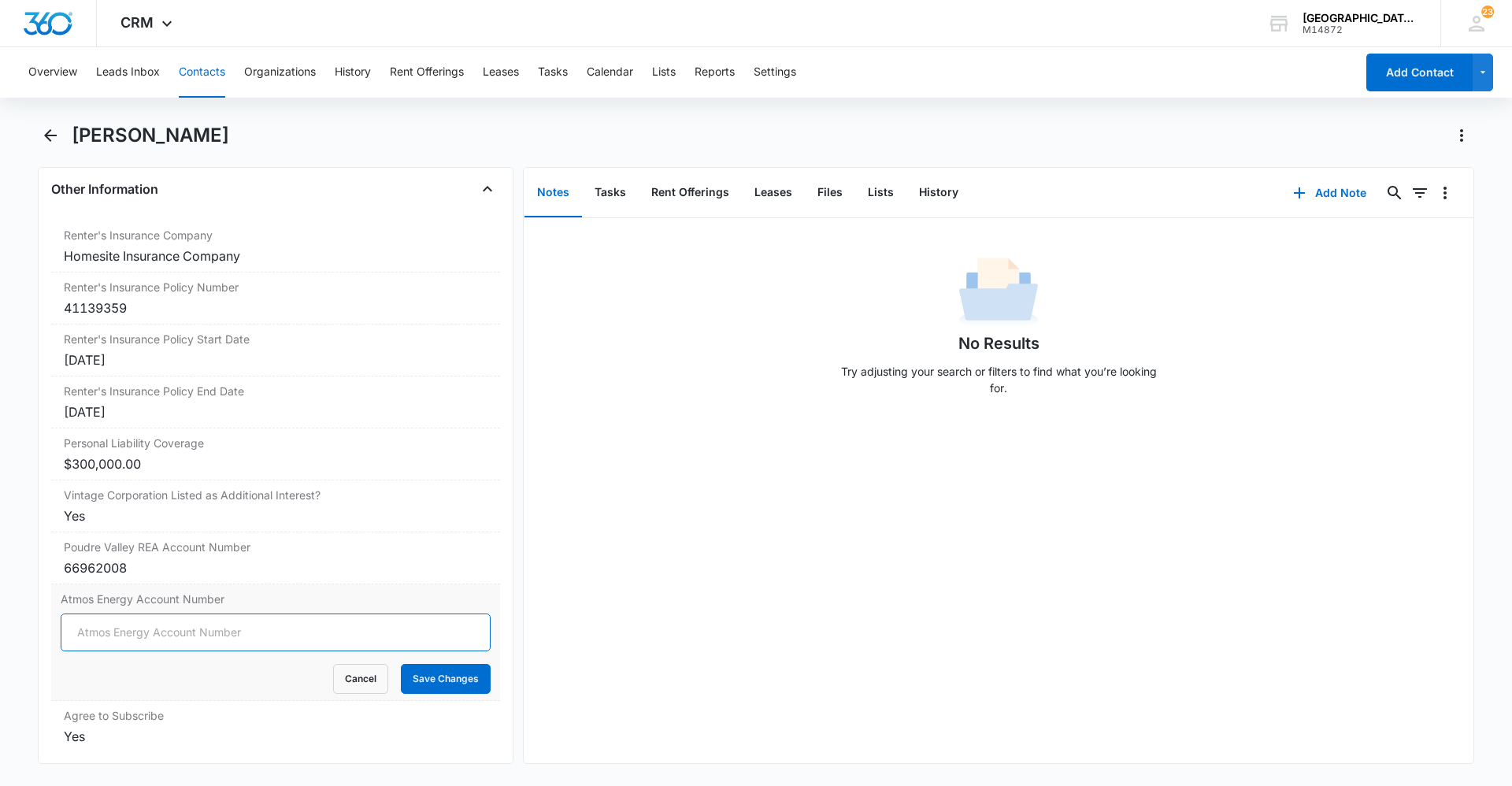
click at [170, 613] on input "Atmos Energy Account Number" at bounding box center [276, 632] width 430 height 37
type input "3"
type input "3064522922"
click at [458, 663] on button "Save Changes" at bounding box center [445, 678] width 90 height 30
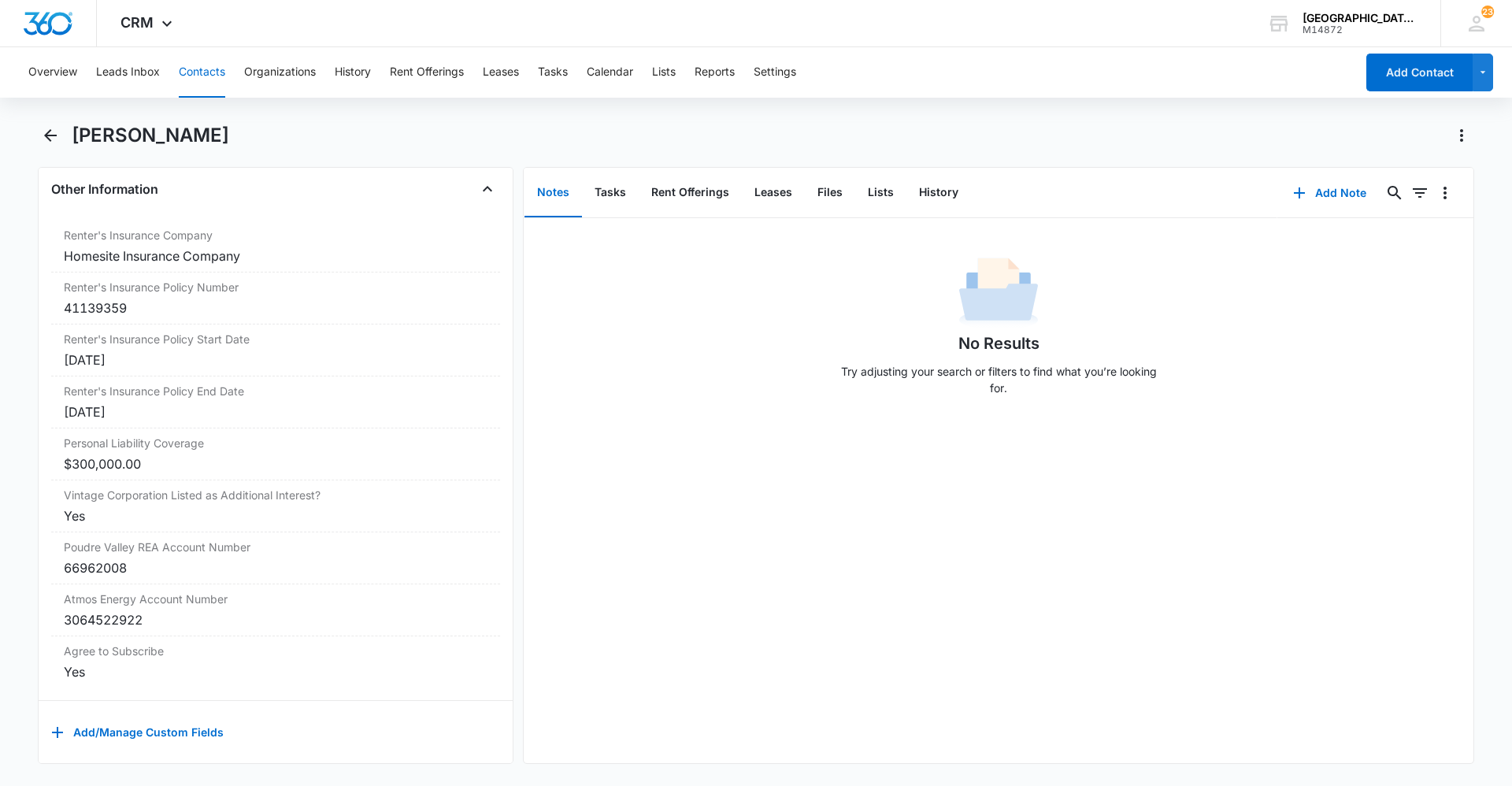
click at [991, 565] on div "No Results Try adjusting your search or filters to find what you’re looking for." at bounding box center [998, 491] width 950 height 545
